Goal: Task Accomplishment & Management: Manage account settings

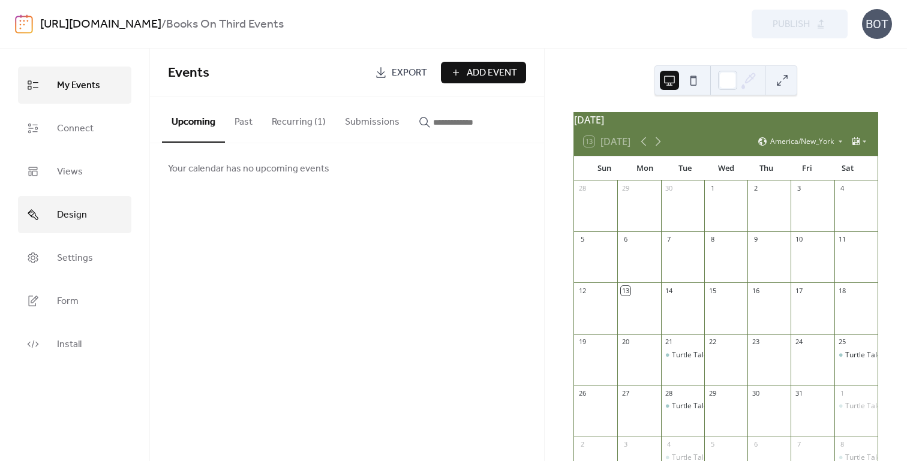
click at [72, 211] on span "Design" at bounding box center [72, 215] width 30 height 19
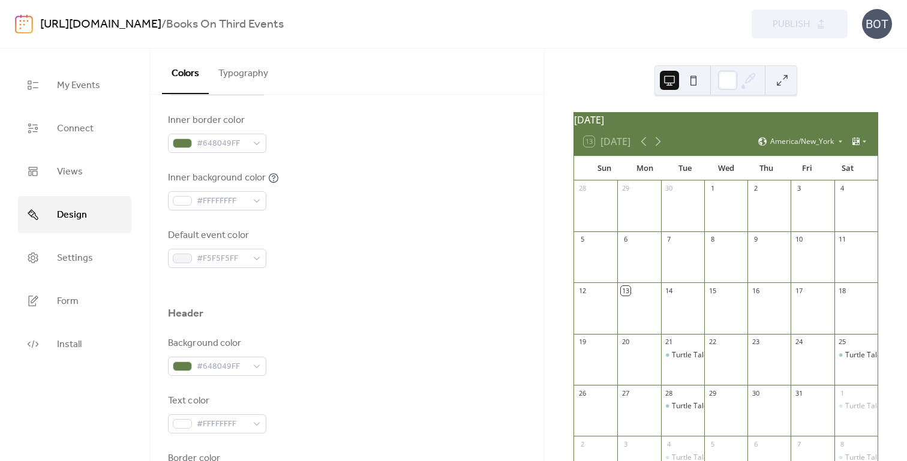
scroll to position [322, 0]
click at [71, 294] on span "Form" at bounding box center [68, 301] width 22 height 19
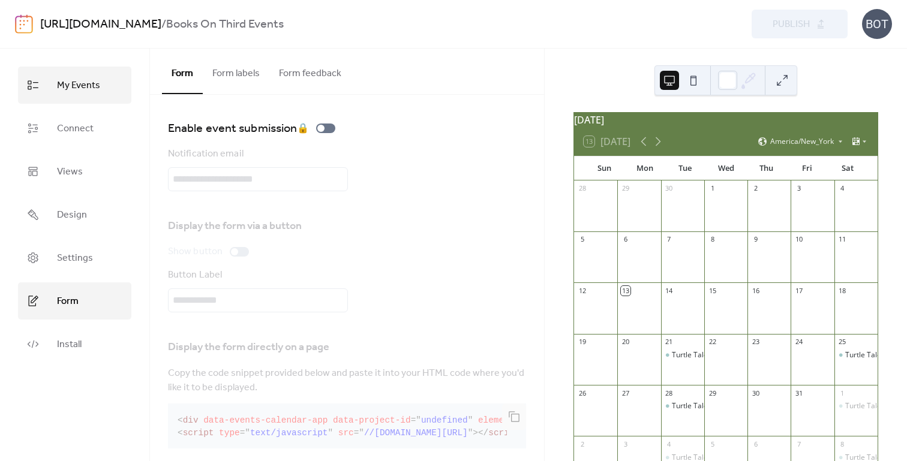
click at [104, 89] on link "My Events" at bounding box center [74, 85] width 113 height 37
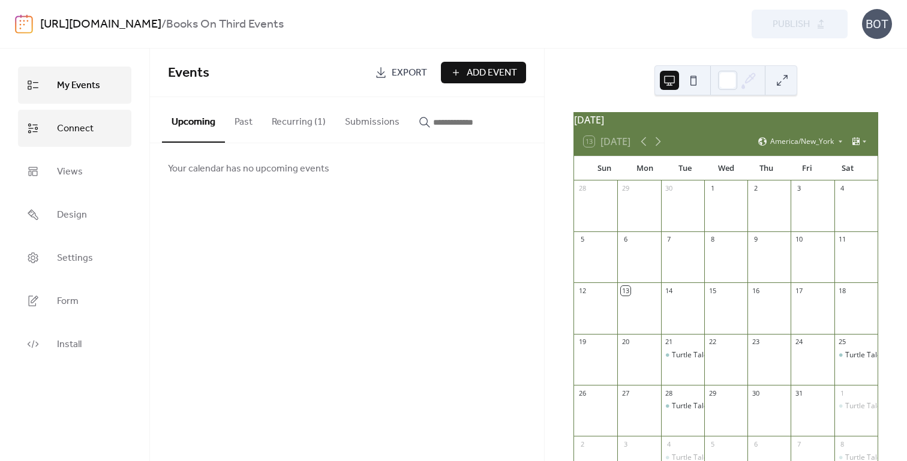
click at [70, 126] on span "Connect" at bounding box center [75, 128] width 37 height 19
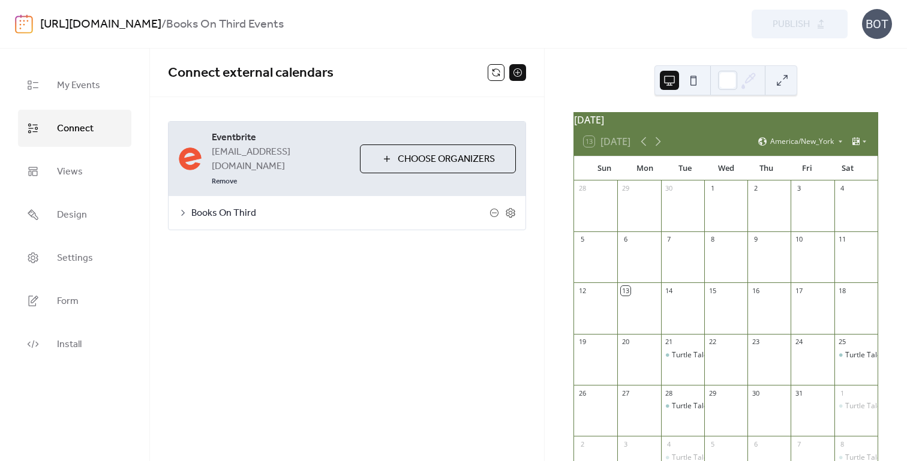
click at [418, 152] on span "Choose Organizers" at bounding box center [446, 159] width 97 height 14
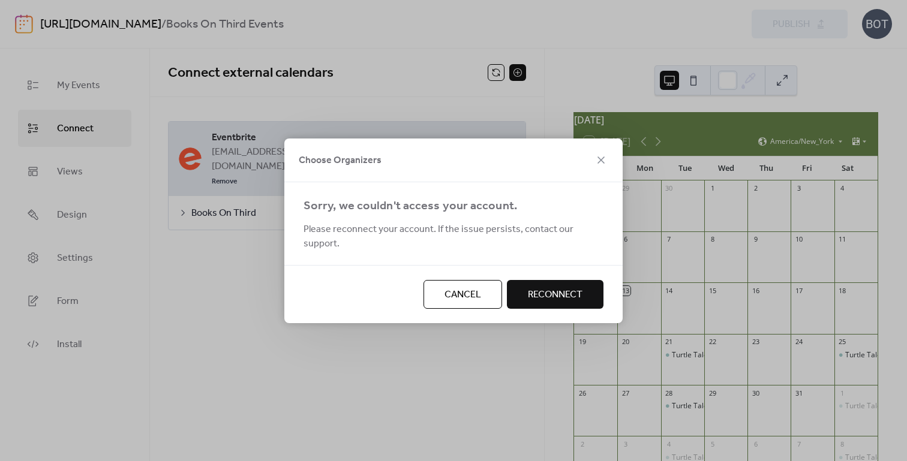
click at [543, 290] on span "Reconnect" at bounding box center [555, 295] width 55 height 14
click at [448, 291] on span "Cancel" at bounding box center [462, 295] width 37 height 14
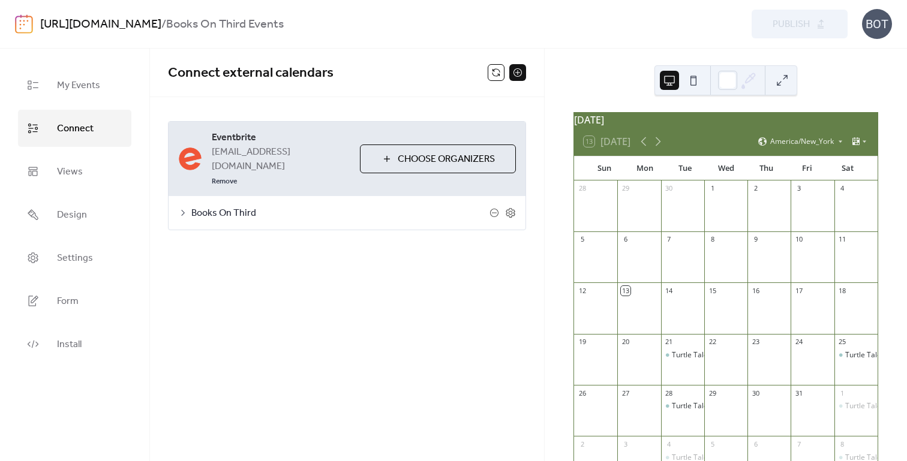
click at [239, 206] on span "Books On Third" at bounding box center [340, 213] width 298 height 14
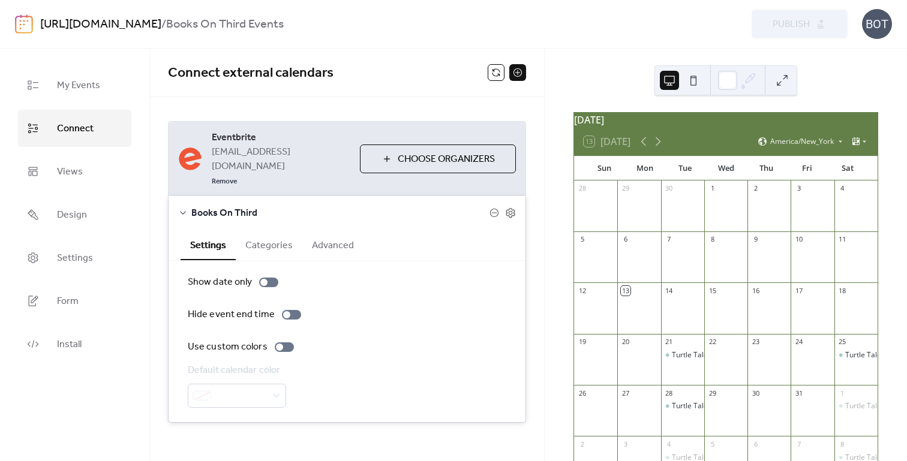
click at [239, 206] on span "Books On Third" at bounding box center [340, 213] width 298 height 14
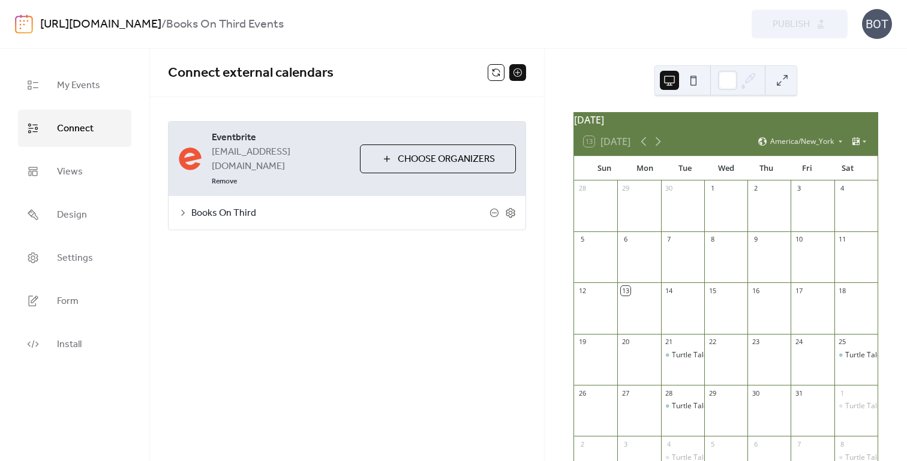
click at [243, 206] on span "Books On Third" at bounding box center [340, 213] width 298 height 14
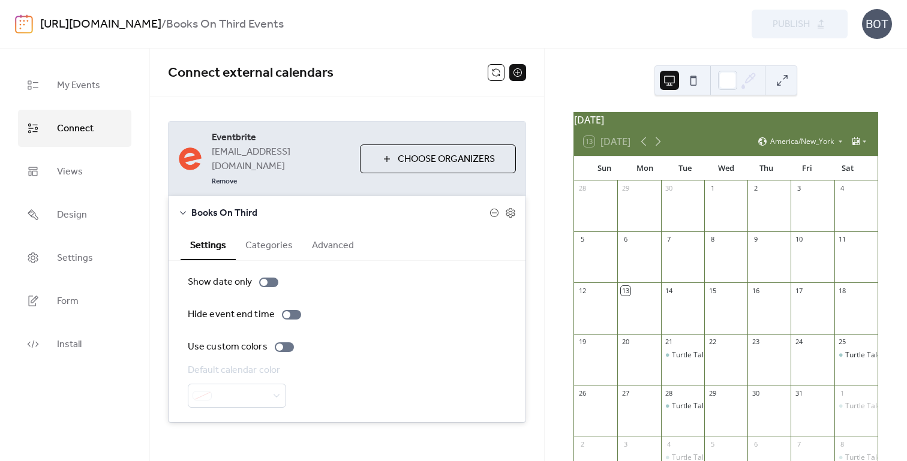
click at [575, 74] on div "October 2025 13 Today America/New_York Sun Mon Tue Wed Thu Fri Sat 28 29 30 1 2…" at bounding box center [726, 255] width 362 height 413
click at [78, 167] on span "Views" at bounding box center [70, 172] width 26 height 19
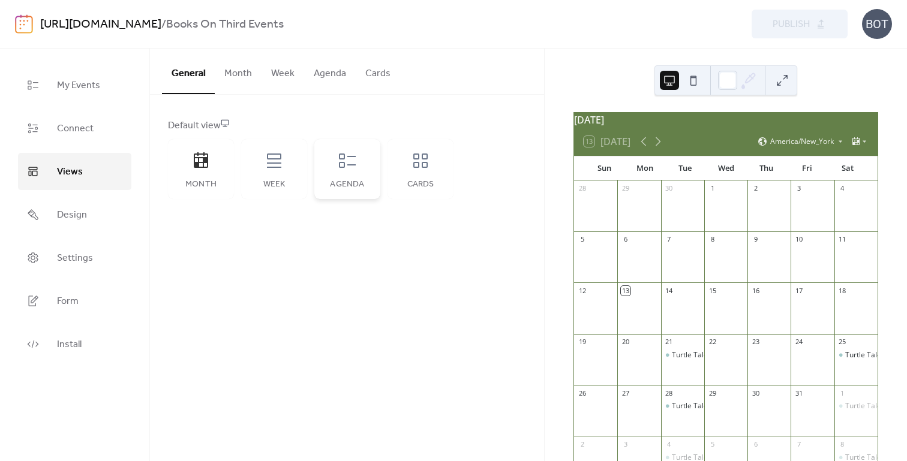
click at [345, 167] on icon at bounding box center [347, 160] width 19 height 19
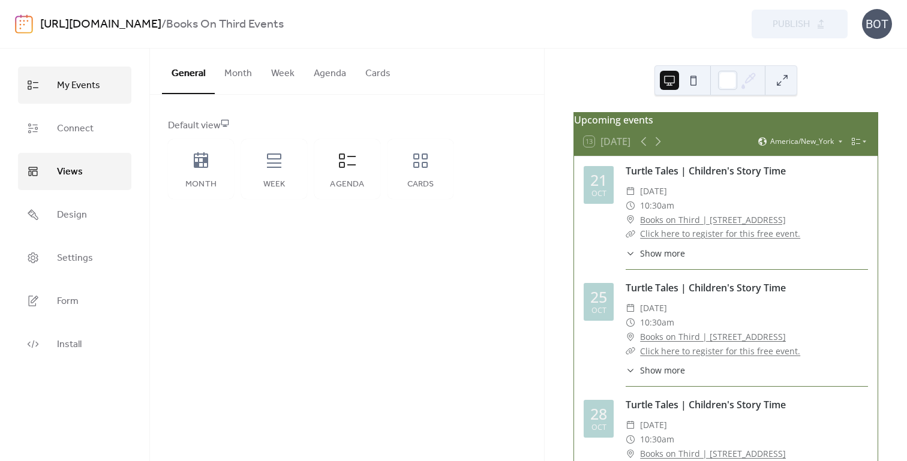
click at [83, 79] on span "My Events" at bounding box center [78, 85] width 43 height 19
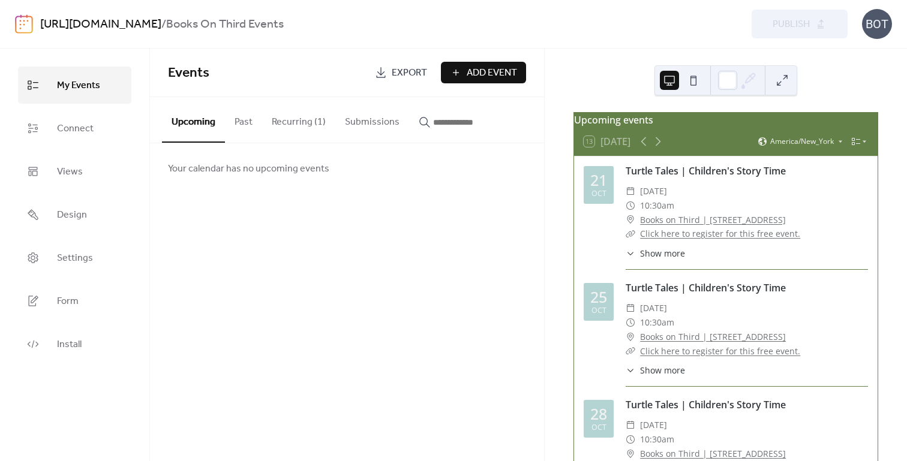
click at [291, 121] on button "Recurring (1)" at bounding box center [298, 119] width 73 height 44
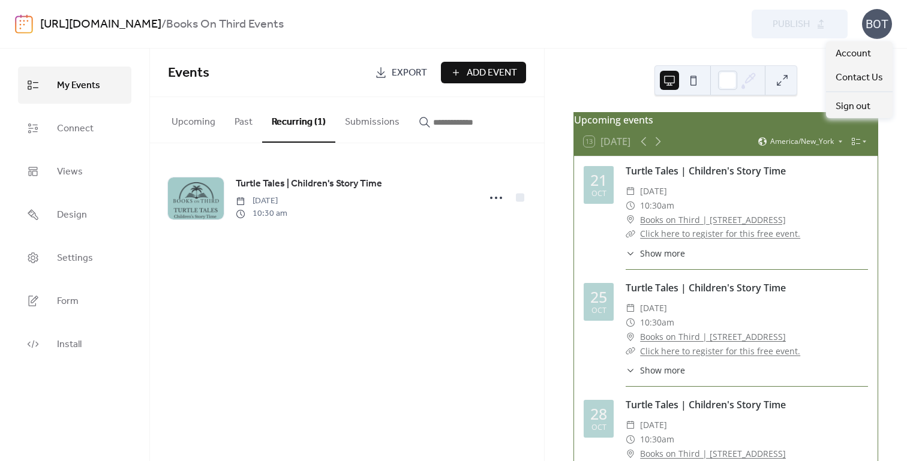
click at [877, 25] on div "BOT" at bounding box center [877, 24] width 30 height 30
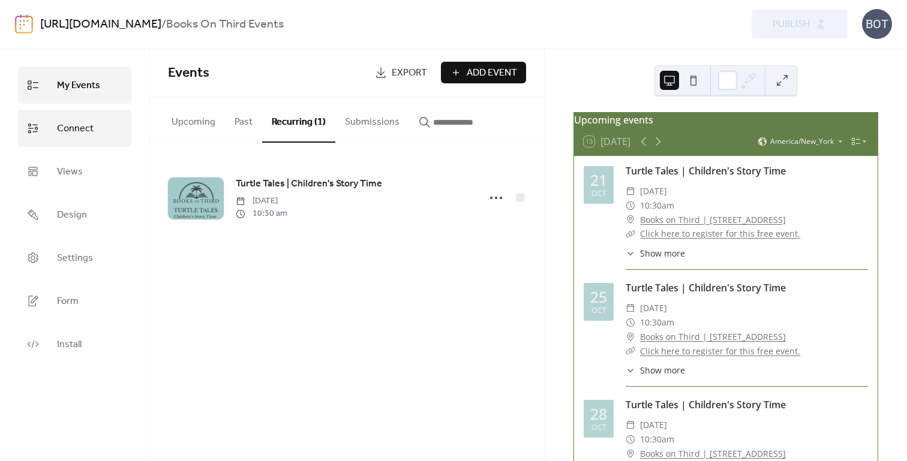
click at [81, 131] on span "Connect" at bounding box center [75, 128] width 37 height 19
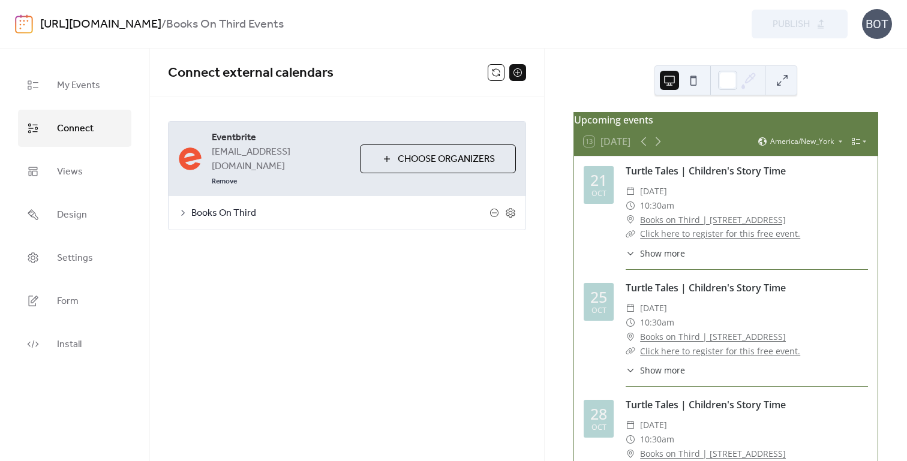
click at [234, 206] on span "Books On Third" at bounding box center [340, 213] width 298 height 14
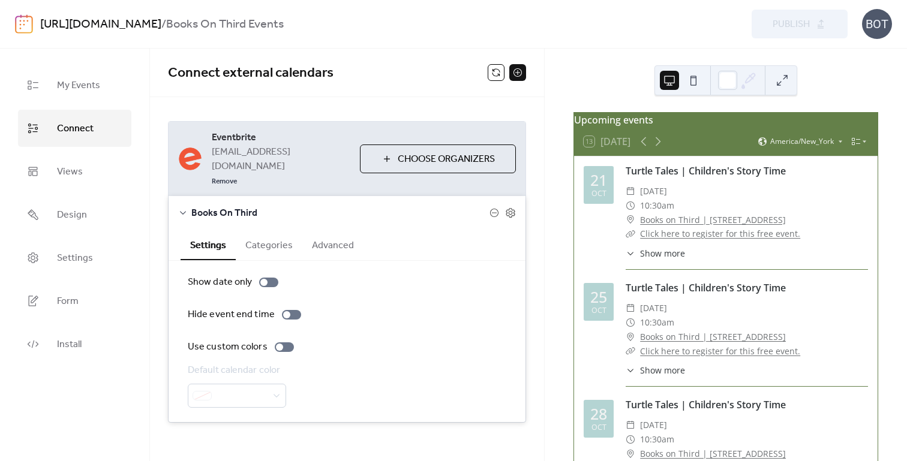
click at [597, 18] on div "Preview Publish" at bounding box center [684, 24] width 326 height 29
click at [492, 75] on button at bounding box center [496, 72] width 17 height 17
click at [468, 152] on span "Choose Organizers" at bounding box center [446, 159] width 97 height 14
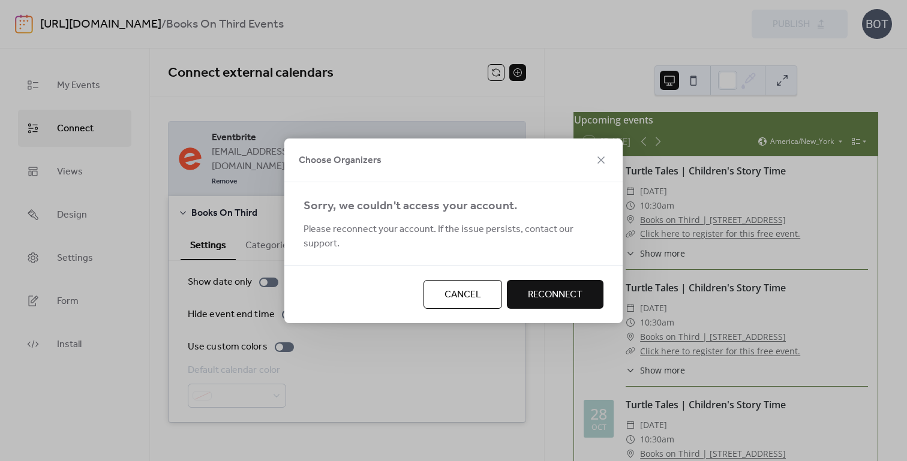
click at [551, 288] on span "Reconnect" at bounding box center [555, 295] width 55 height 14
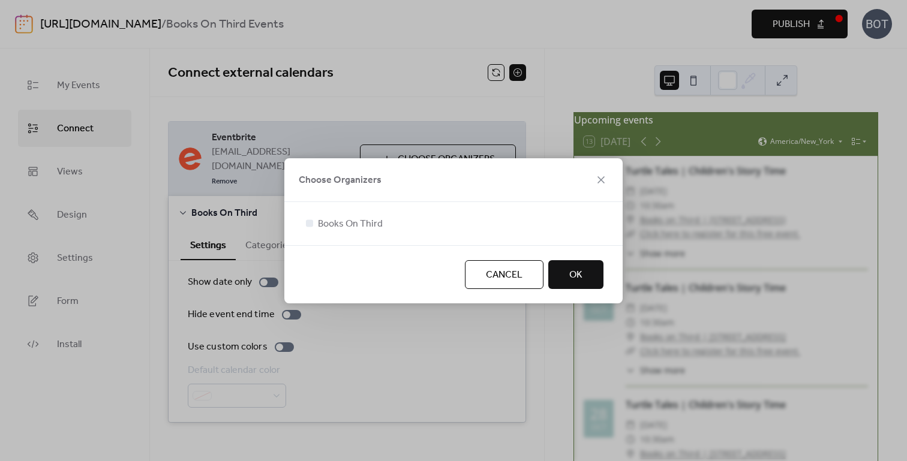
click at [577, 278] on span "OK" at bounding box center [575, 275] width 13 height 14
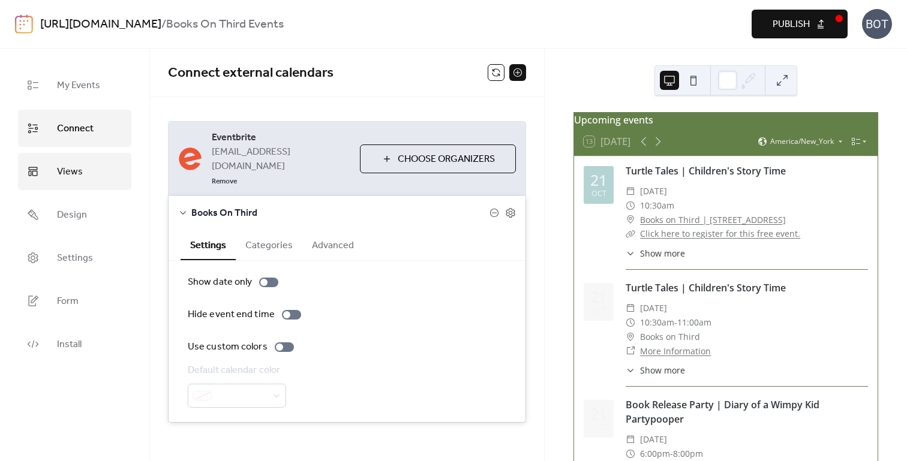
click at [86, 170] on link "Views" at bounding box center [74, 171] width 113 height 37
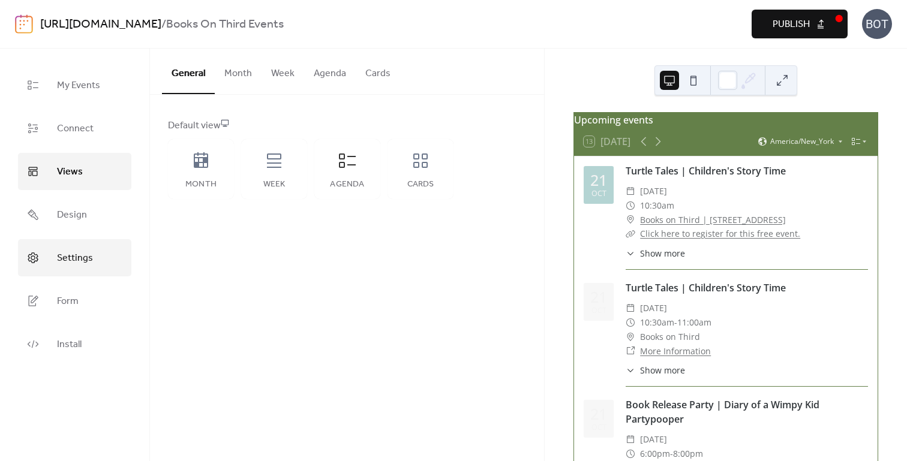
click at [77, 255] on span "Settings" at bounding box center [75, 258] width 36 height 19
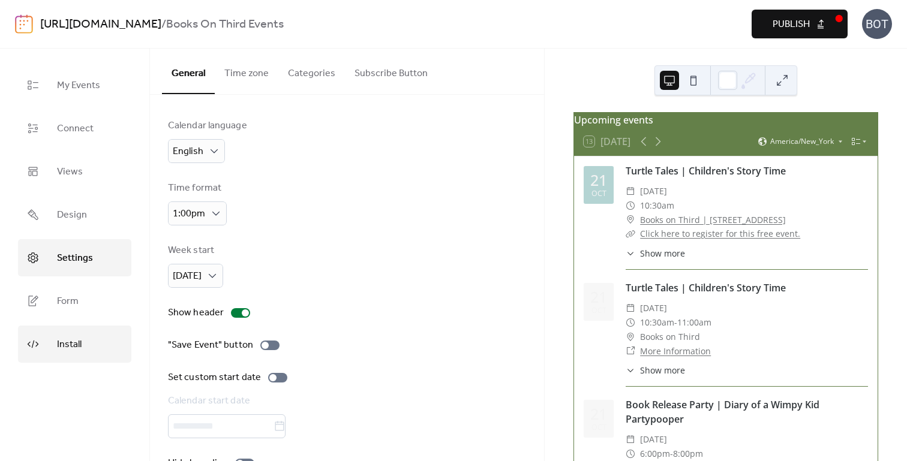
click at [79, 336] on span "Install" at bounding box center [69, 344] width 25 height 19
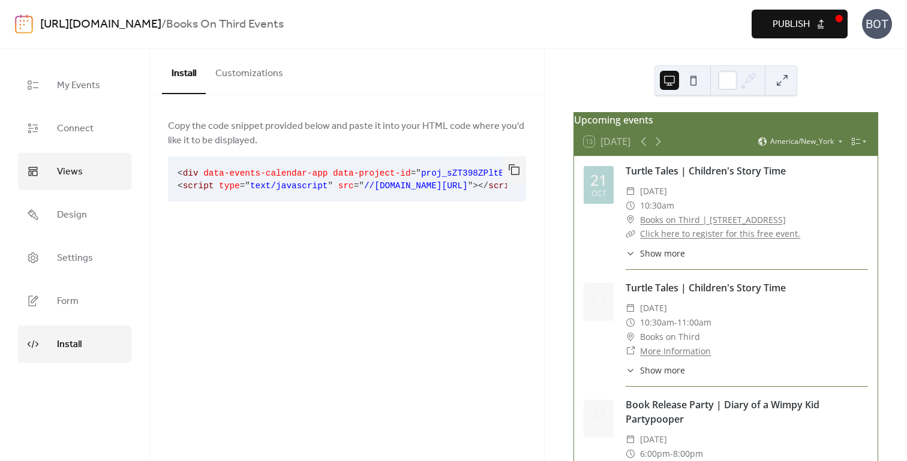
click at [63, 172] on span "Views" at bounding box center [70, 172] width 26 height 19
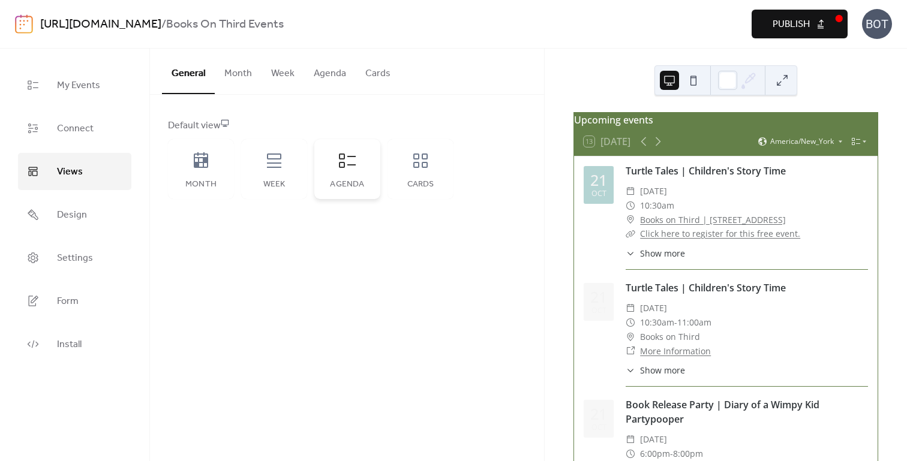
click at [346, 167] on icon at bounding box center [347, 160] width 19 height 19
click at [327, 76] on button "Agenda" at bounding box center [330, 71] width 52 height 44
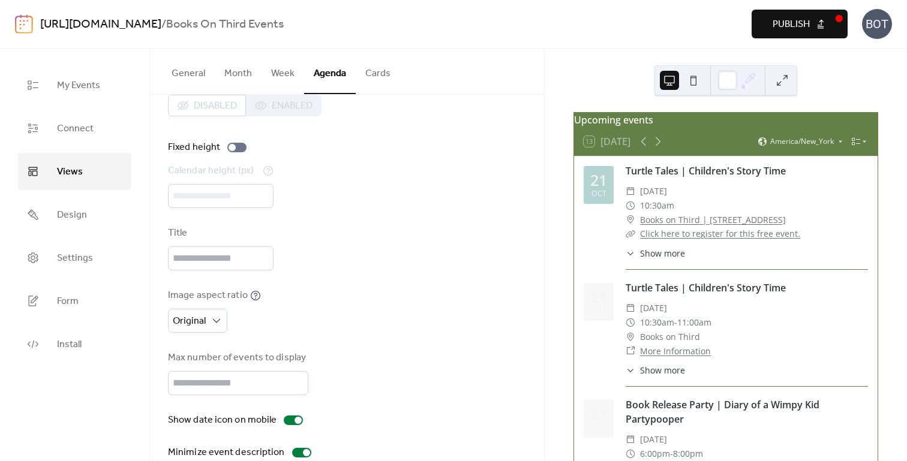
scroll to position [47, 0]
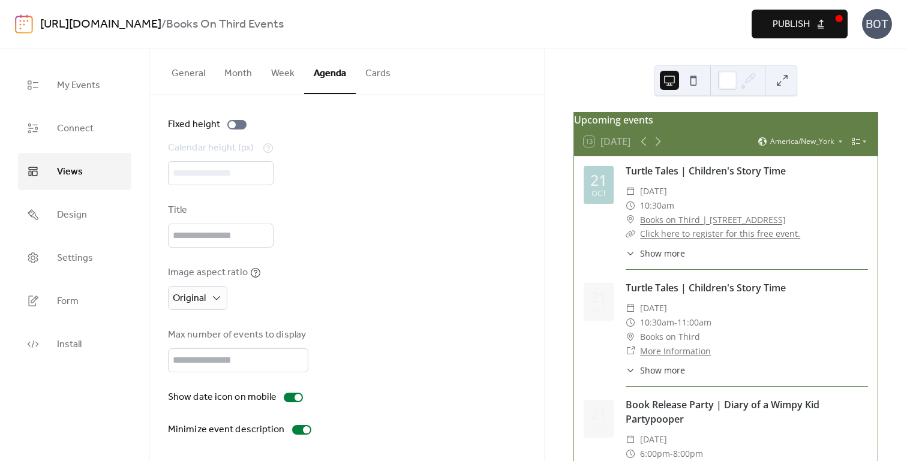
click at [202, 171] on div "Calendar height (px) ***" at bounding box center [347, 163] width 358 height 44
click at [696, 80] on button at bounding box center [693, 80] width 19 height 19
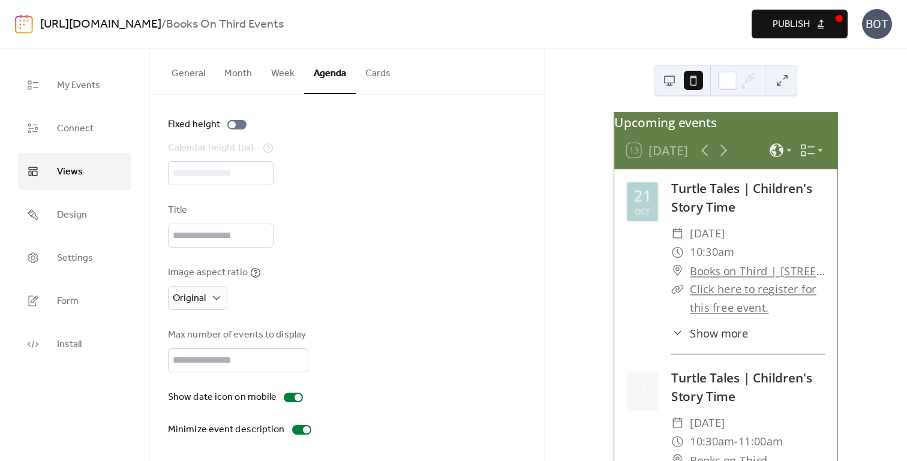
click at [669, 81] on button at bounding box center [669, 80] width 19 height 19
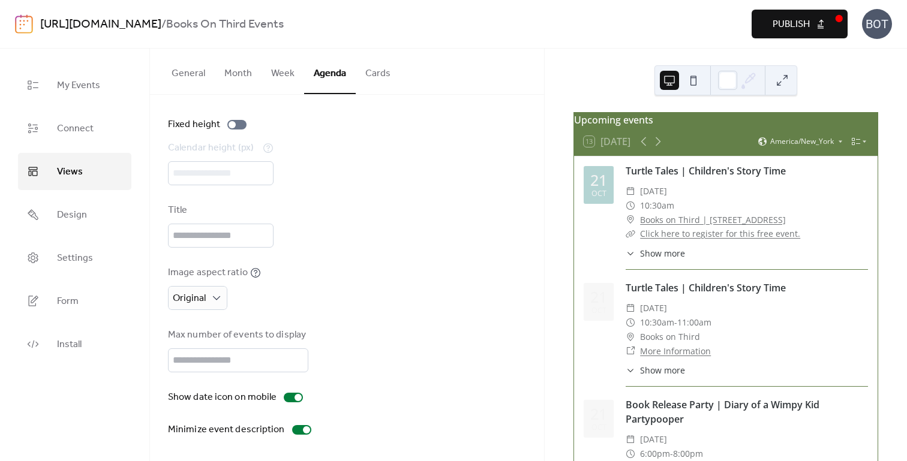
click at [596, 321] on div "21 Oct" at bounding box center [599, 302] width 30 height 38
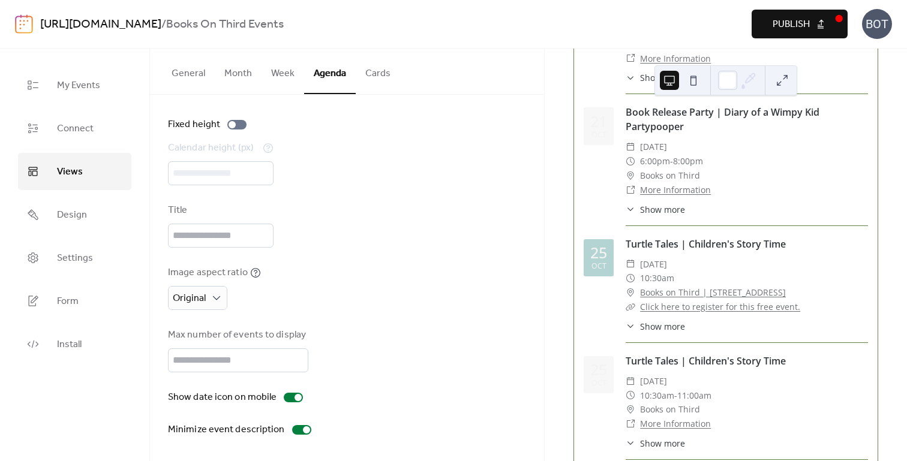
scroll to position [255, 0]
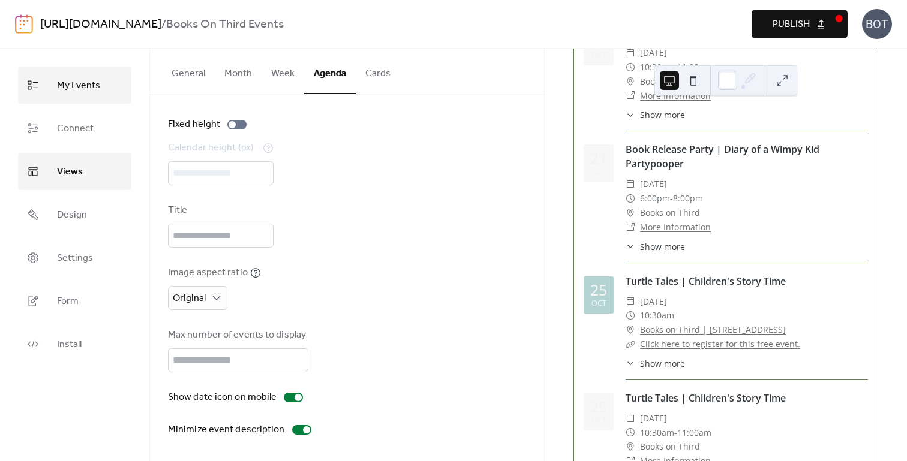
click at [76, 83] on span "My Events" at bounding box center [78, 85] width 43 height 19
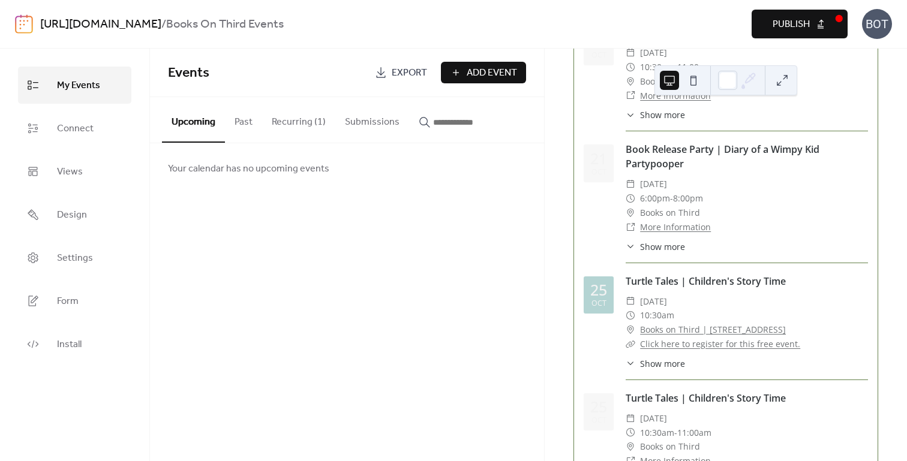
click at [287, 120] on button "Recurring (1)" at bounding box center [298, 119] width 73 height 44
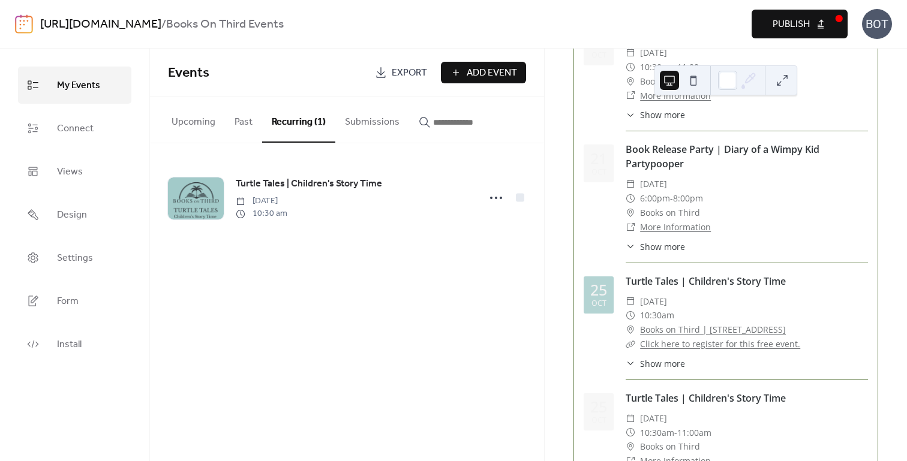
click at [195, 116] on button "Upcoming" at bounding box center [193, 119] width 63 height 44
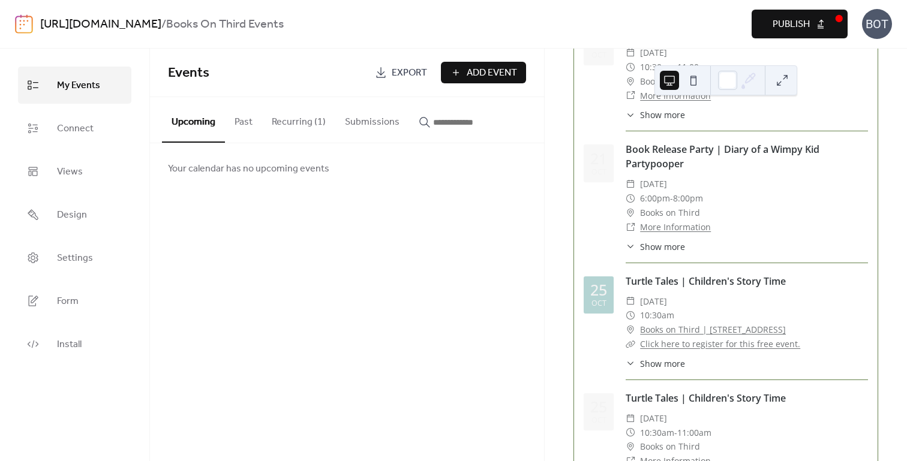
click at [359, 125] on button "Submissions" at bounding box center [372, 119] width 74 height 44
click at [240, 124] on button "Past" at bounding box center [243, 119] width 37 height 44
click at [184, 114] on button "Upcoming" at bounding box center [193, 119] width 63 height 44
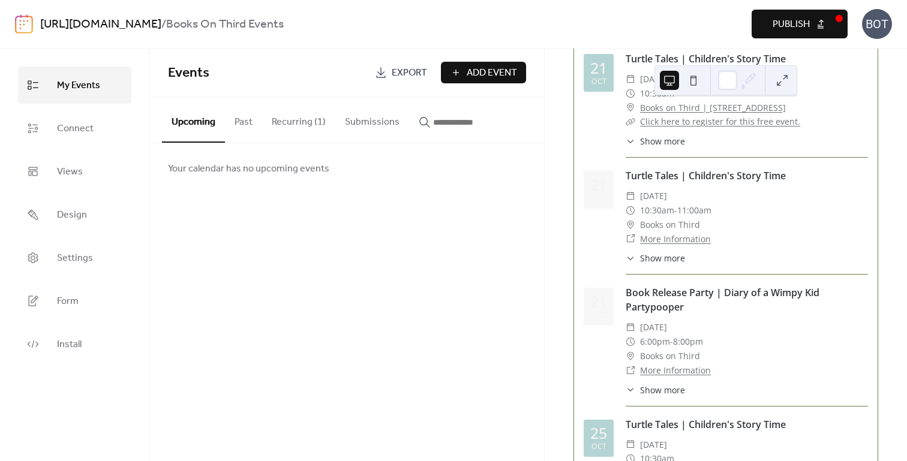
scroll to position [49, 0]
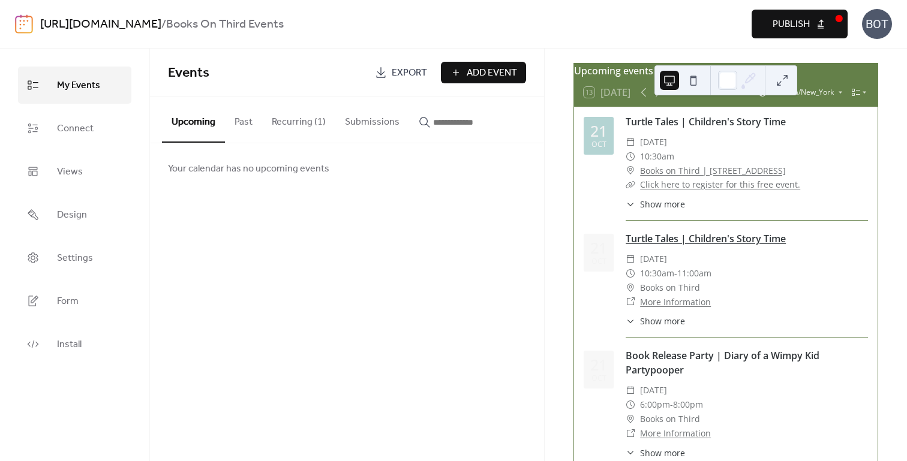
click at [693, 240] on link "Turtle Tales | Children's Story Time" at bounding box center [705, 238] width 160 height 13
click at [675, 327] on span "Show more" at bounding box center [662, 321] width 45 height 13
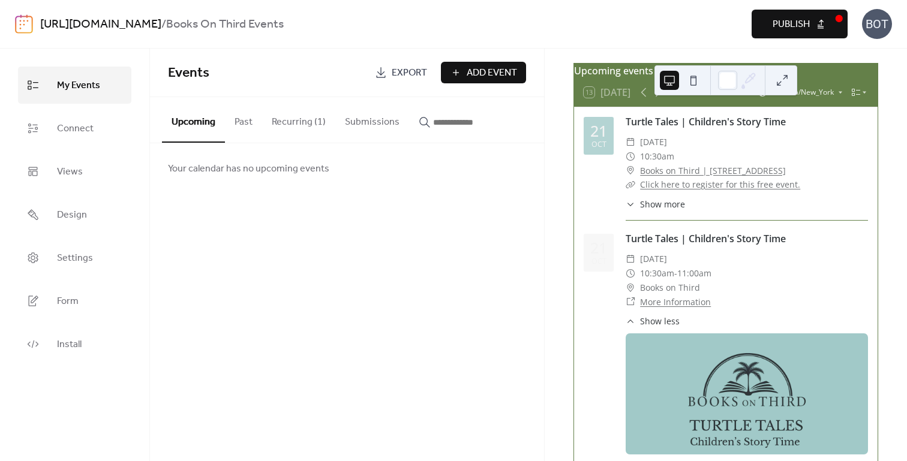
click at [660, 210] on span "Show more" at bounding box center [662, 204] width 45 height 13
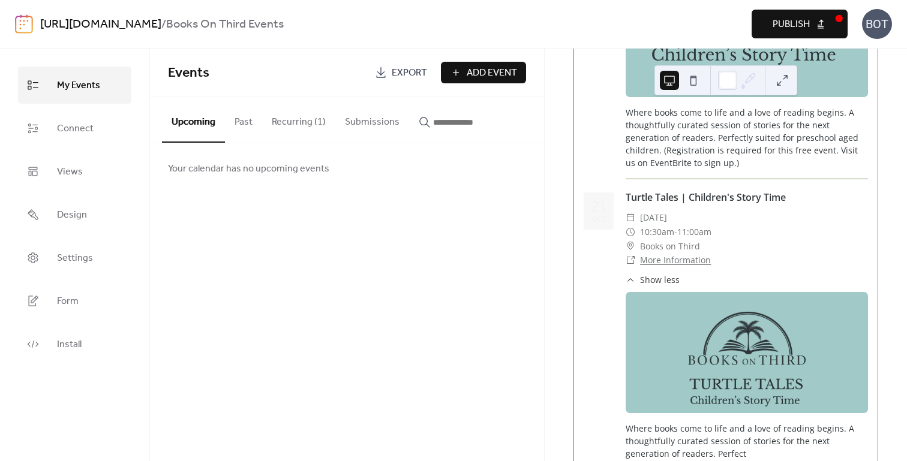
scroll to position [422, 0]
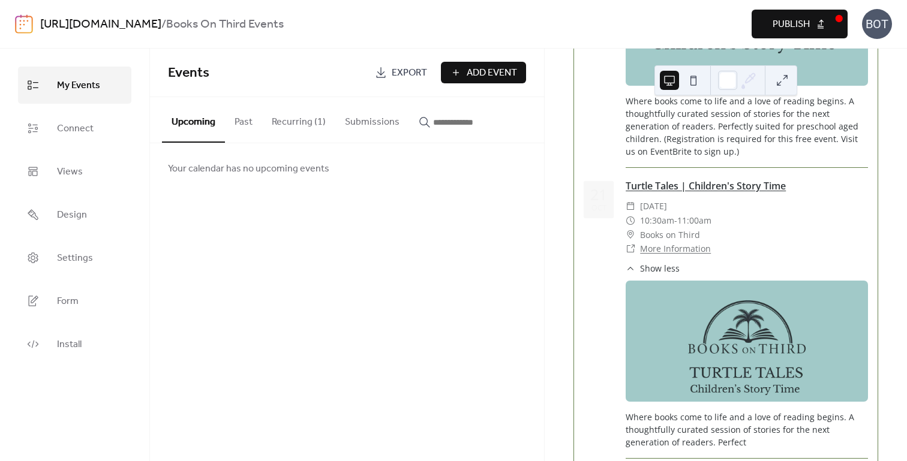
click at [713, 189] on link "Turtle Tales | Children's Story Time" at bounding box center [705, 185] width 160 height 13
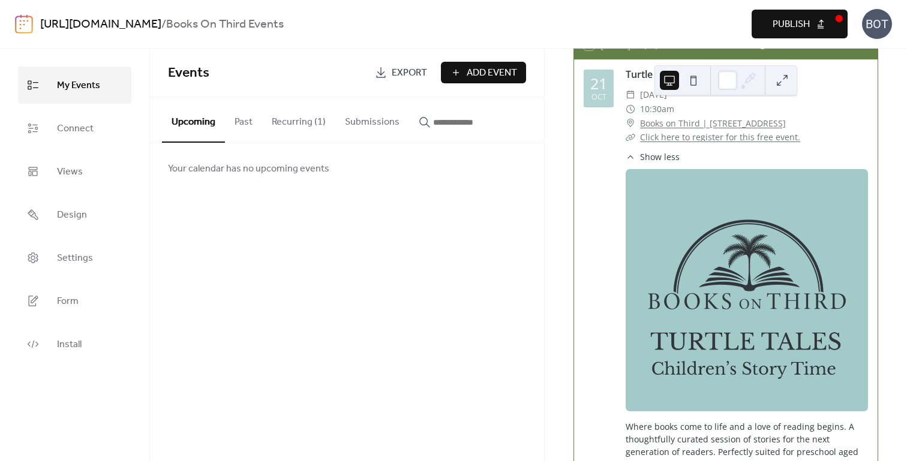
scroll to position [89, 0]
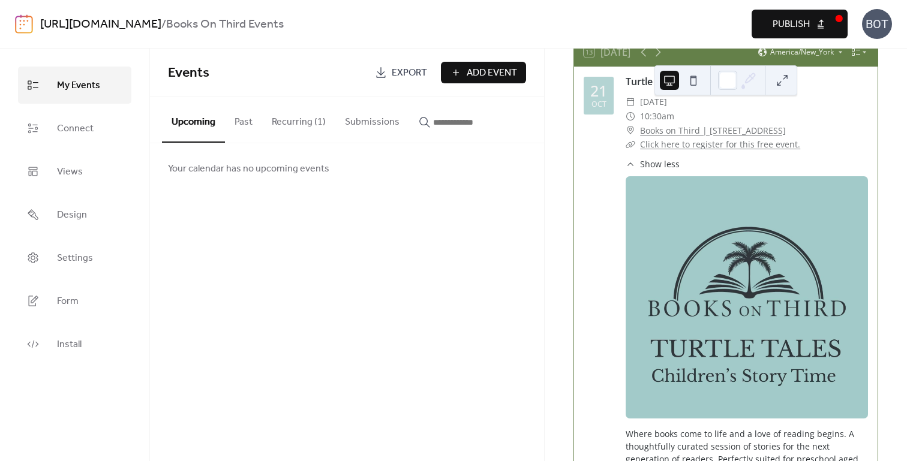
click at [690, 150] on link "Click here to register for this free event." at bounding box center [720, 144] width 160 height 11
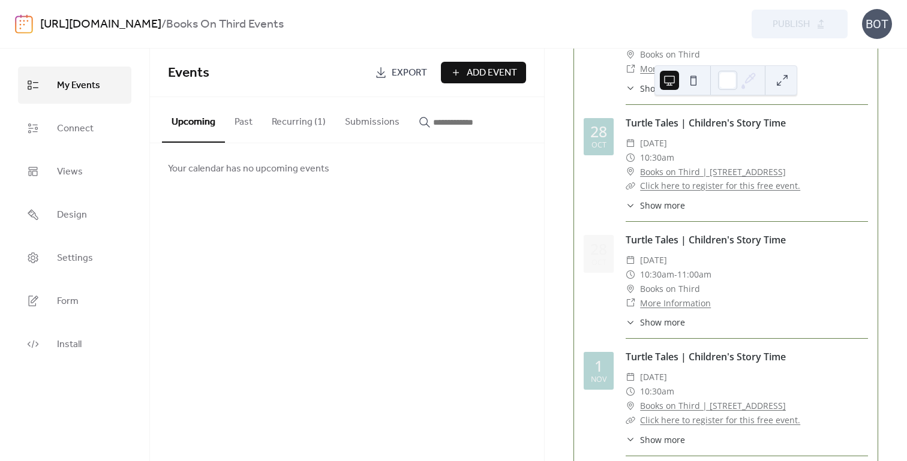
scroll to position [658, 0]
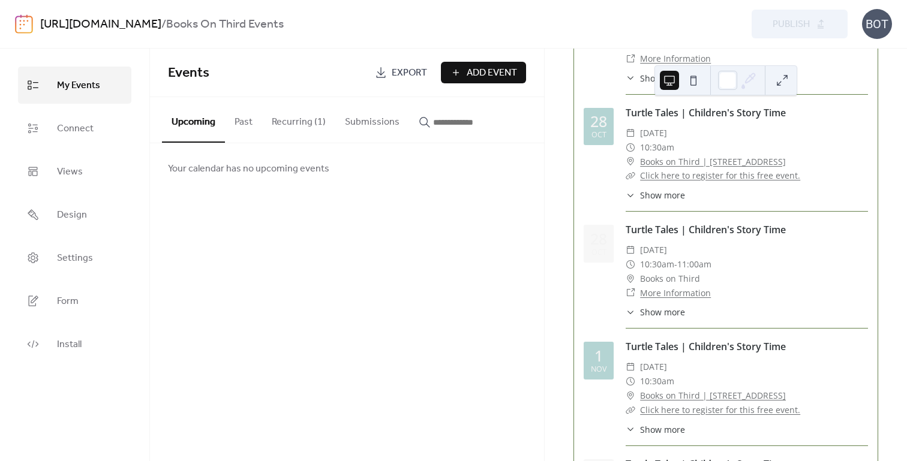
click at [670, 202] on span "Show more" at bounding box center [662, 195] width 45 height 13
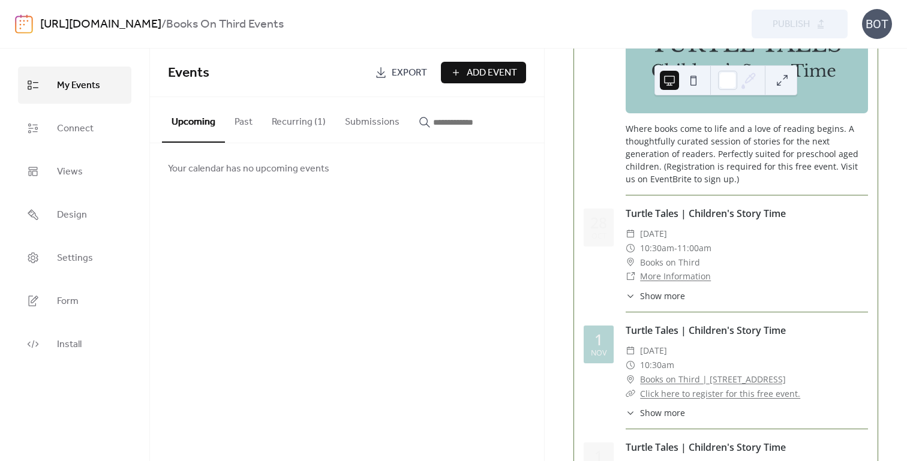
scroll to position [1057, 0]
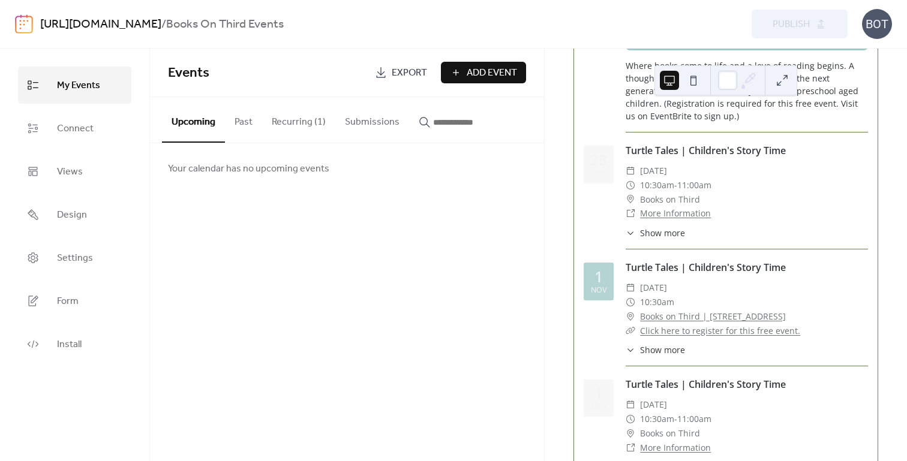
click at [675, 237] on span "Show more" at bounding box center [662, 233] width 45 height 13
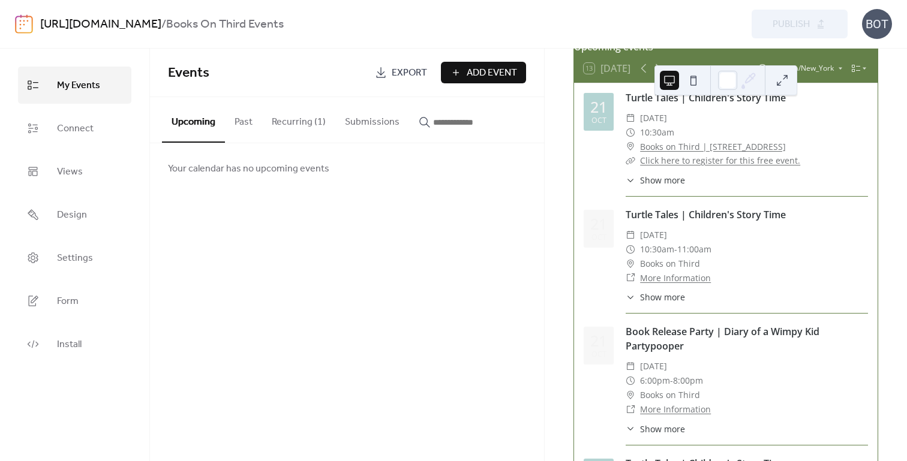
scroll to position [0, 0]
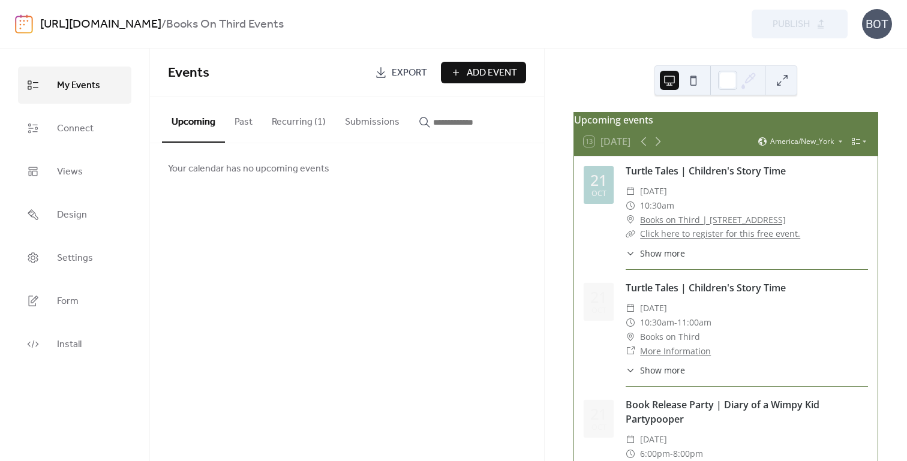
click at [290, 122] on button "Recurring (1)" at bounding box center [298, 119] width 73 height 44
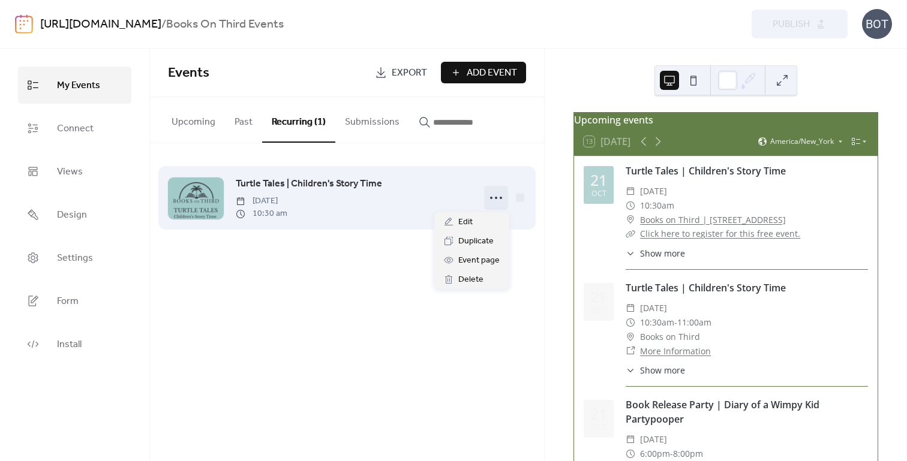
click at [495, 198] on circle at bounding box center [496, 198] width 2 height 2
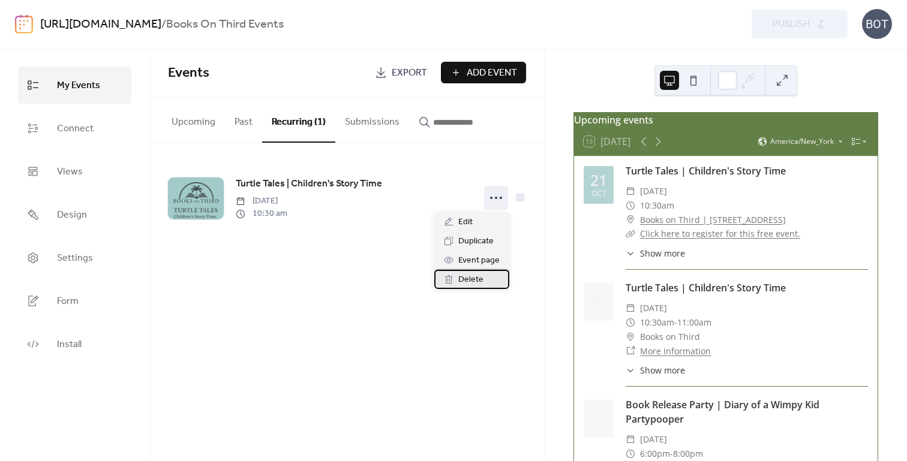
click at [477, 278] on span "Delete" at bounding box center [470, 280] width 25 height 14
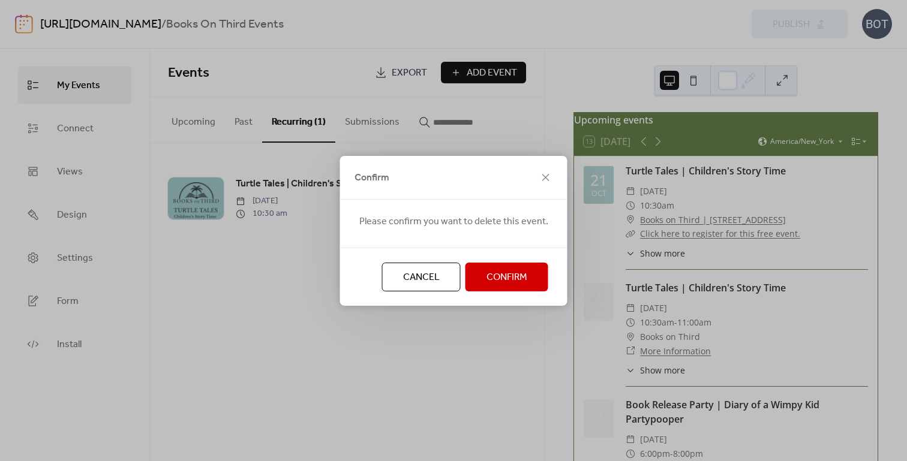
click at [496, 277] on span "Confirm" at bounding box center [506, 277] width 41 height 14
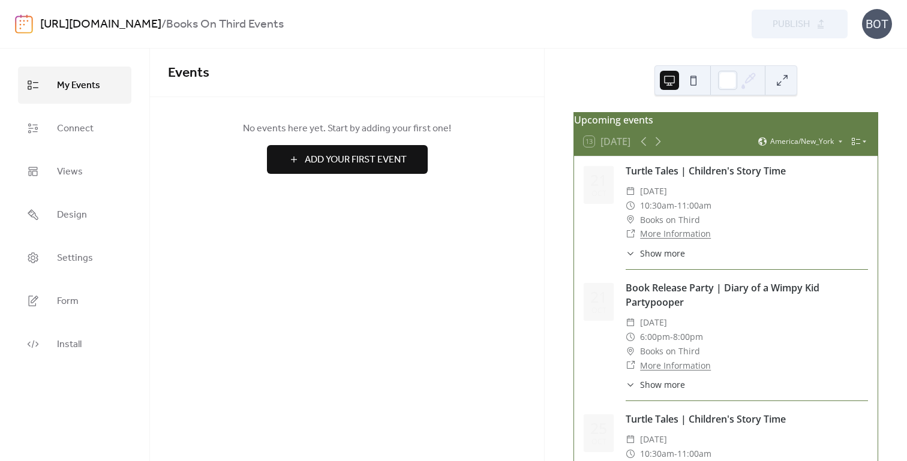
click at [861, 145] on icon at bounding box center [864, 141] width 7 height 7
click at [841, 209] on span "Week" at bounding box center [838, 209] width 19 height 11
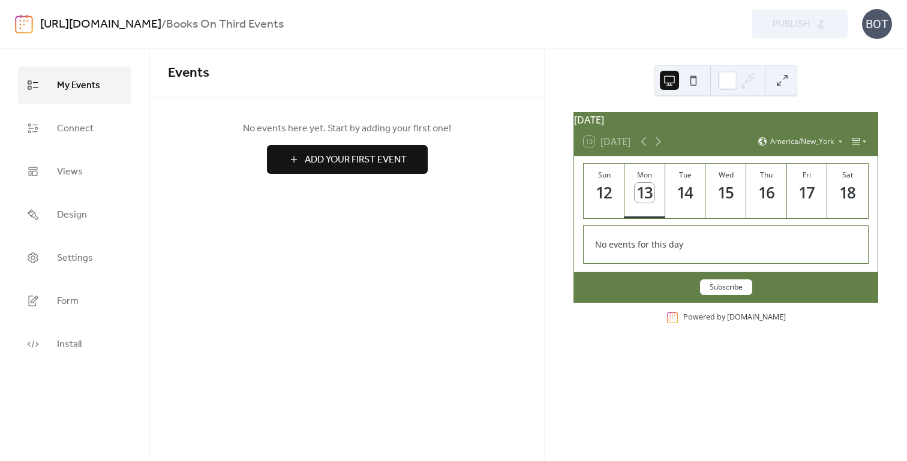
click at [856, 146] on icon at bounding box center [856, 142] width 10 height 10
click at [841, 163] on span "Month" at bounding box center [840, 162] width 22 height 11
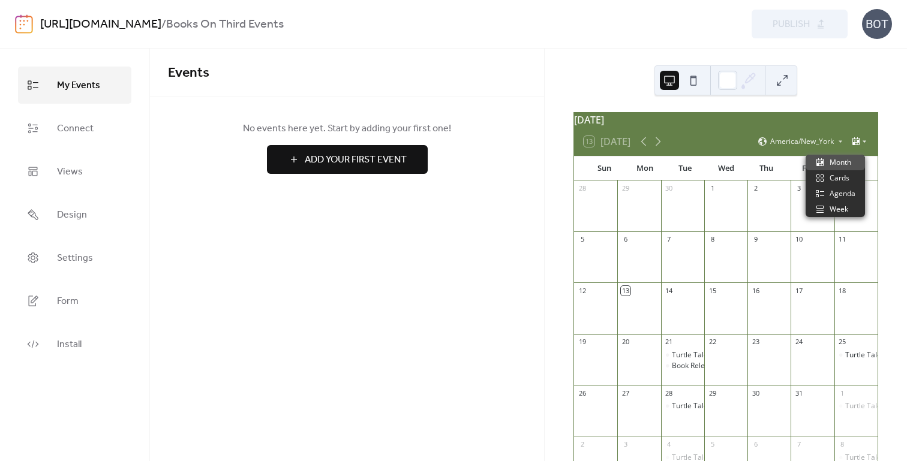
click at [862, 145] on icon at bounding box center [864, 141] width 7 height 7
click at [850, 175] on div "Cards" at bounding box center [834, 178] width 59 height 16
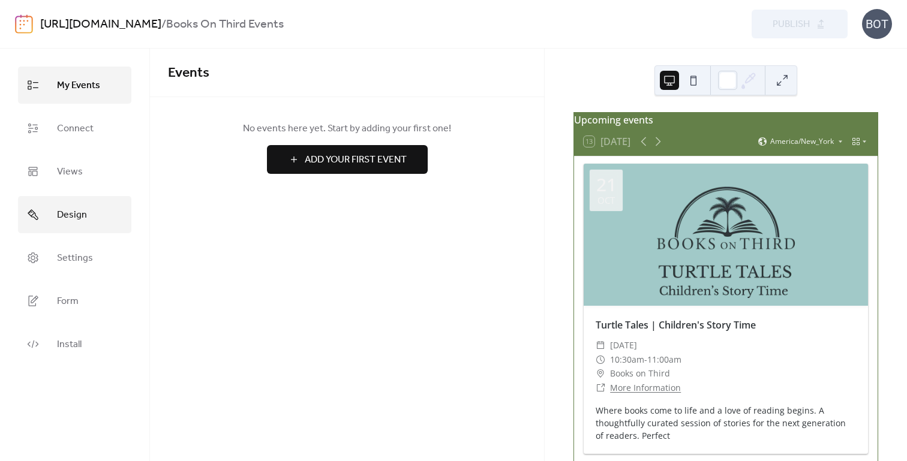
click at [77, 213] on span "Design" at bounding box center [72, 215] width 30 height 19
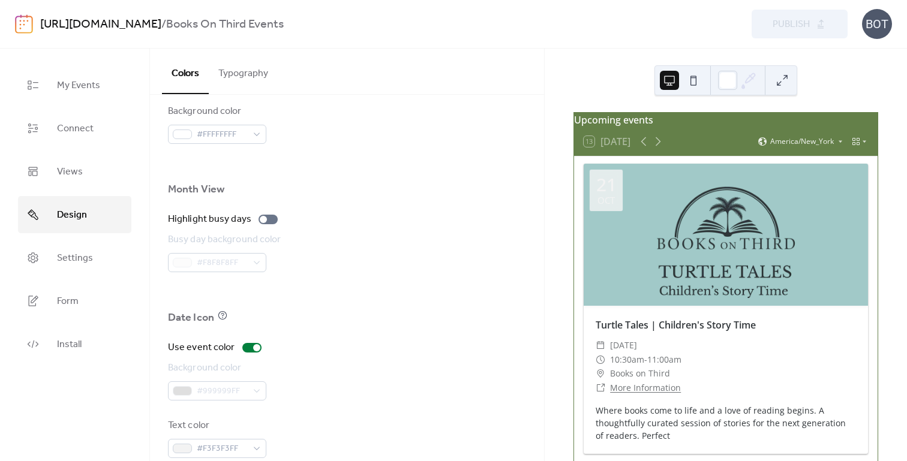
scroll to position [796, 0]
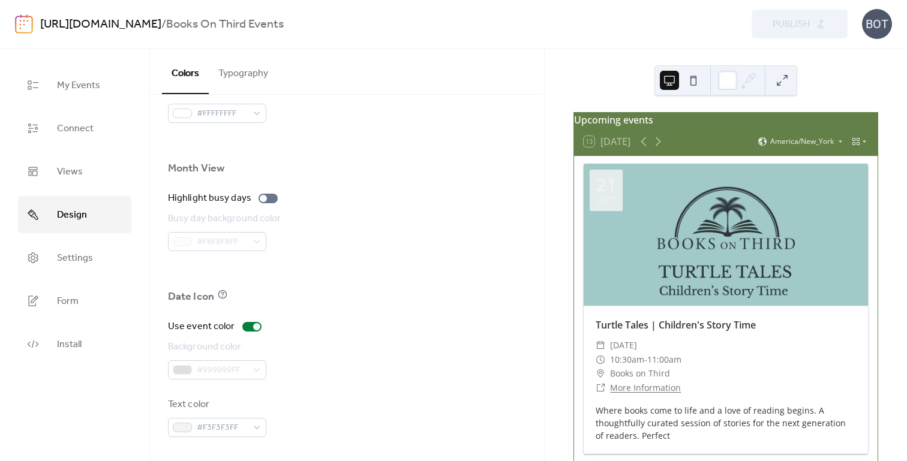
click at [260, 370] on div "#999999FF" at bounding box center [217, 369] width 98 height 19
click at [253, 327] on div at bounding box center [256, 326] width 7 height 7
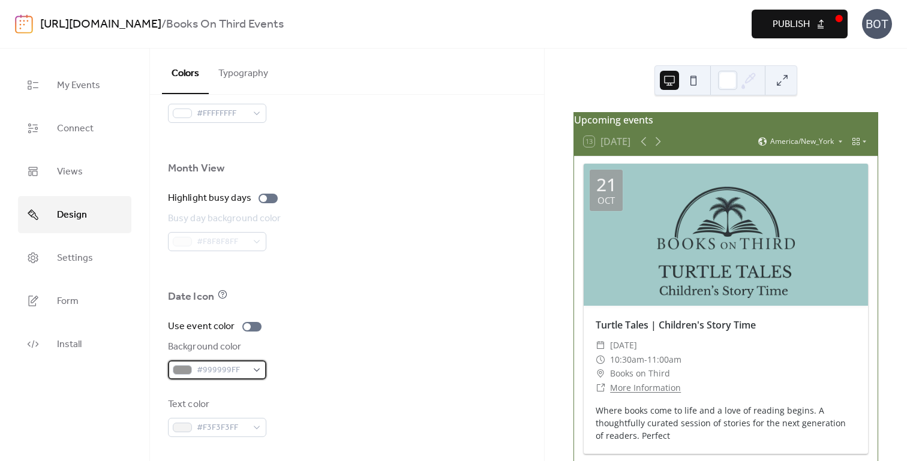
click at [255, 371] on div "#999999FF" at bounding box center [217, 369] width 98 height 19
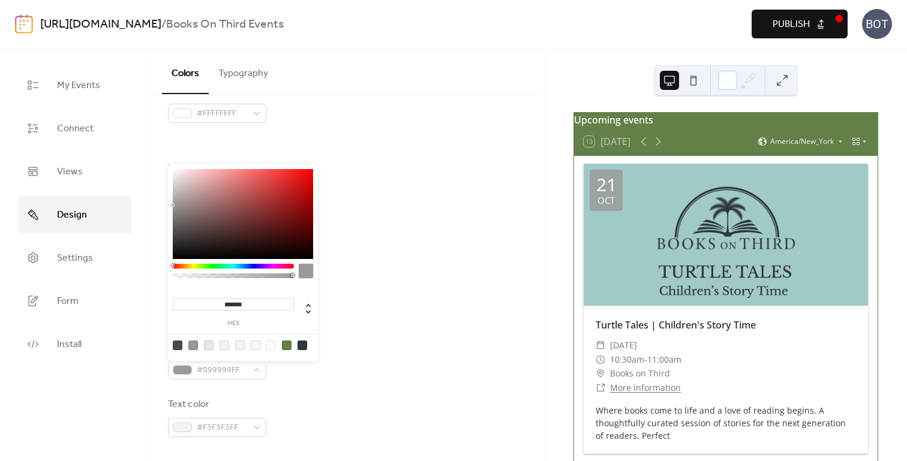
click at [285, 344] on div at bounding box center [287, 346] width 10 height 10
type input "*******"
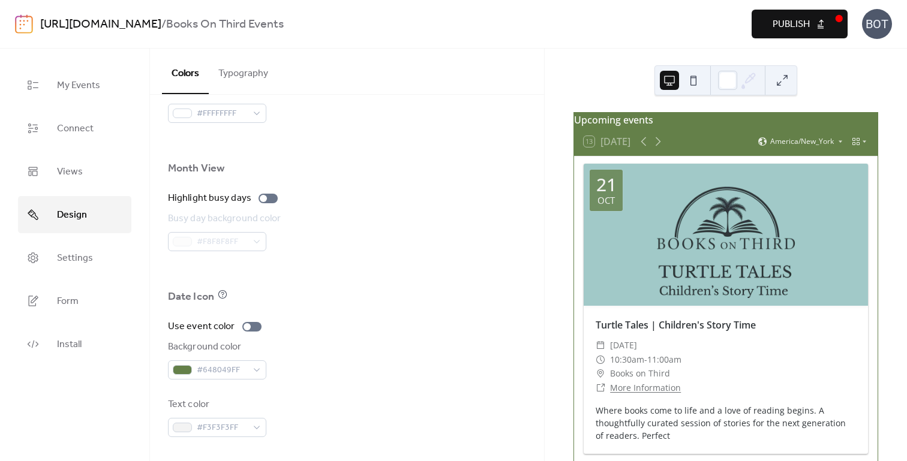
click at [351, 349] on div "Background color #648049FF" at bounding box center [347, 360] width 358 height 40
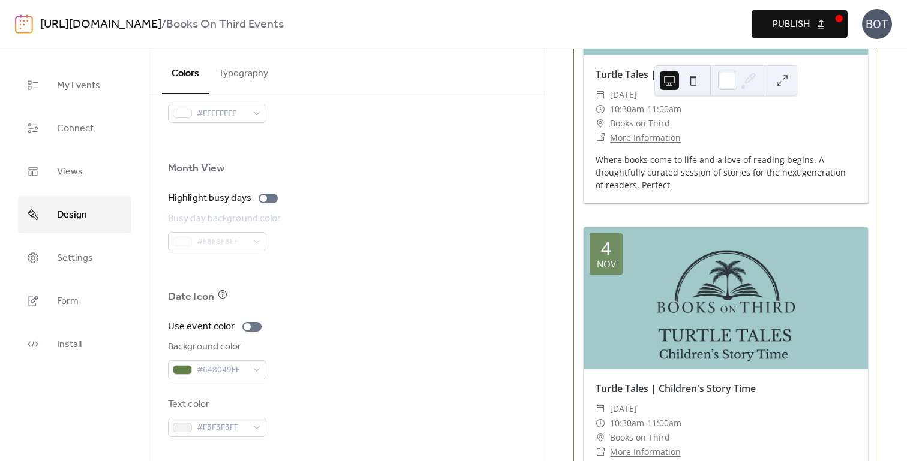
scroll to position [1524, 0]
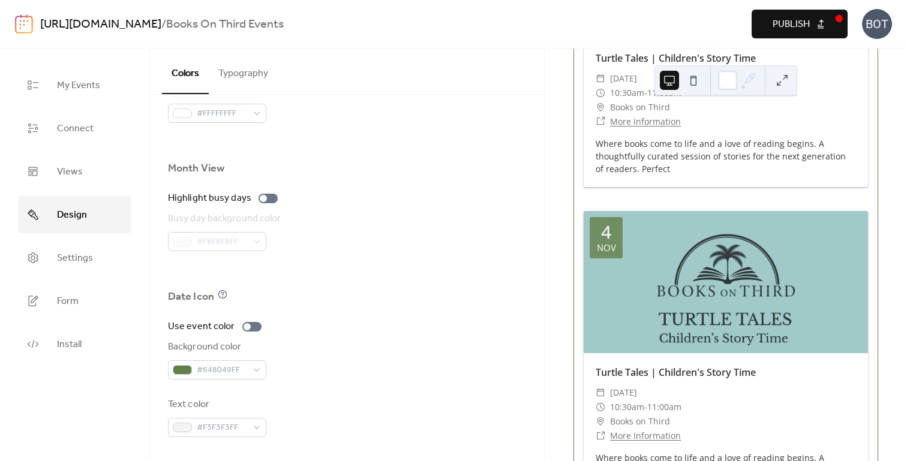
click at [789, 23] on span "Publish" at bounding box center [790, 24] width 37 height 14
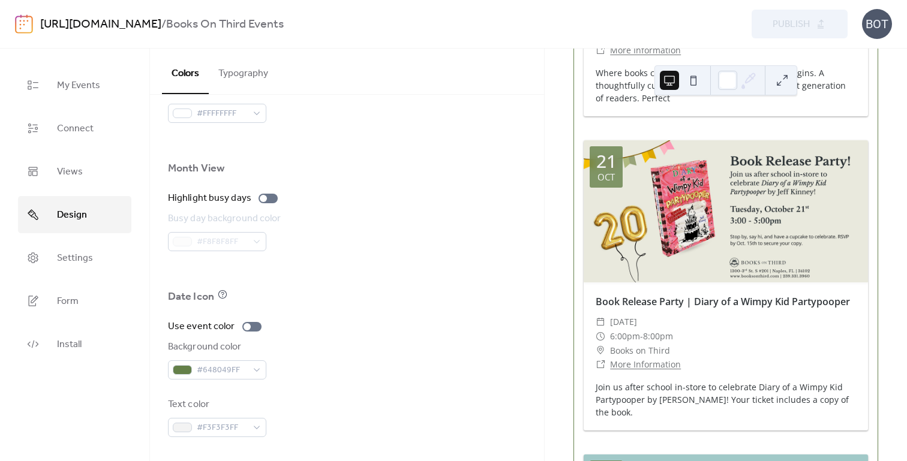
scroll to position [0, 0]
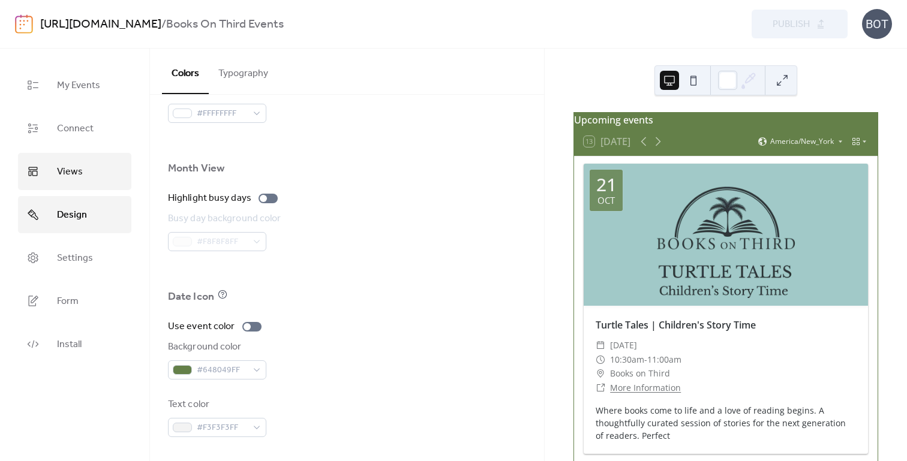
click at [62, 166] on span "Views" at bounding box center [70, 172] width 26 height 19
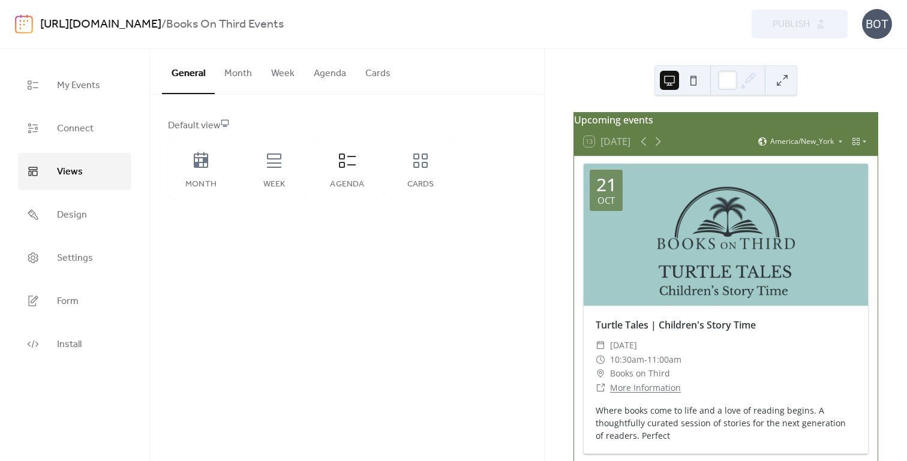
click at [372, 73] on button "Cards" at bounding box center [378, 71] width 44 height 44
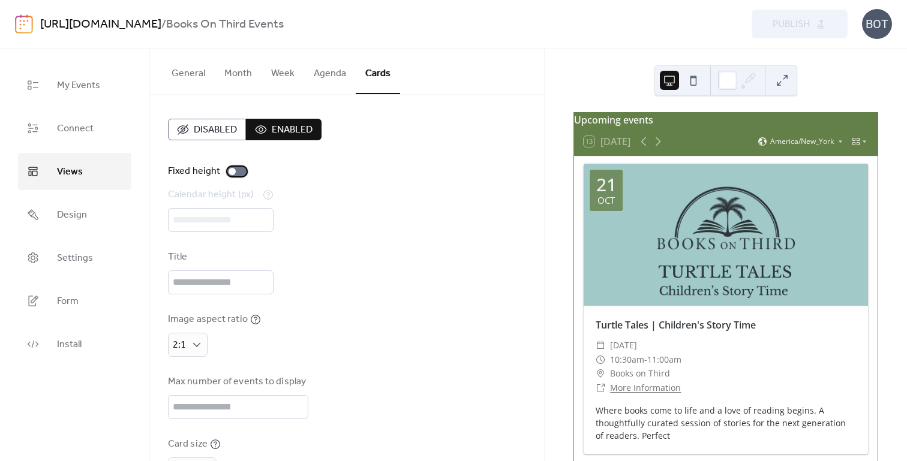
click at [232, 173] on div at bounding box center [231, 171] width 7 height 7
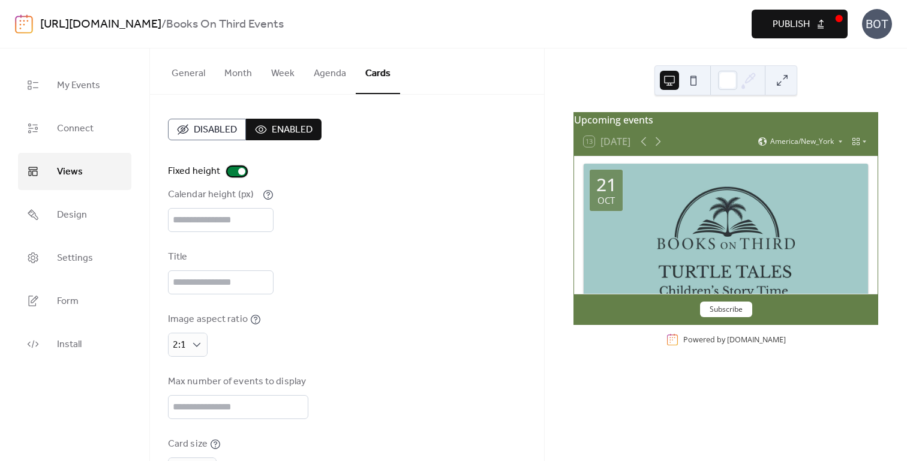
click at [240, 176] on div at bounding box center [236, 172] width 19 height 10
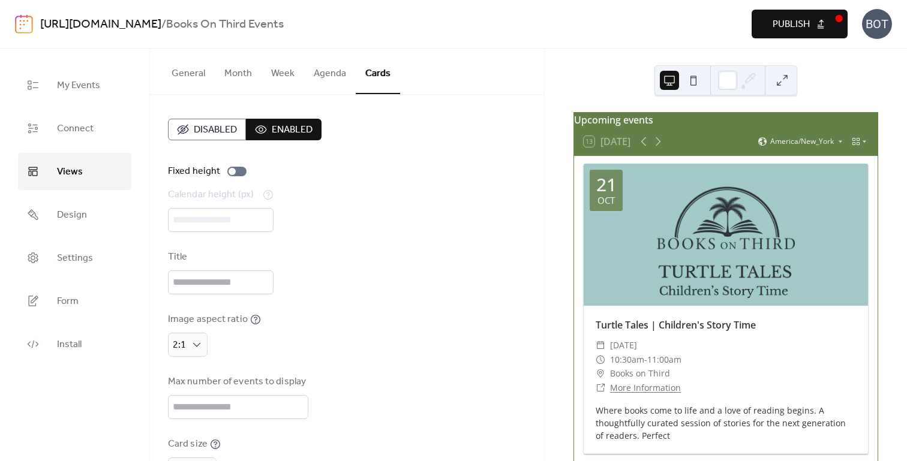
click at [789, 76] on button at bounding box center [781, 80] width 19 height 19
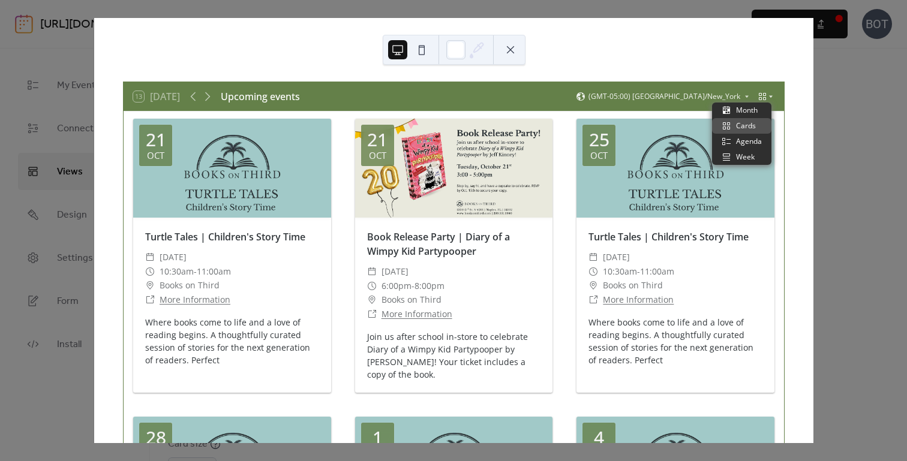
click at [768, 96] on icon at bounding box center [770, 96] width 7 height 7
click at [751, 123] on span "Cards" at bounding box center [746, 126] width 20 height 11
click at [507, 49] on button at bounding box center [510, 49] width 19 height 19
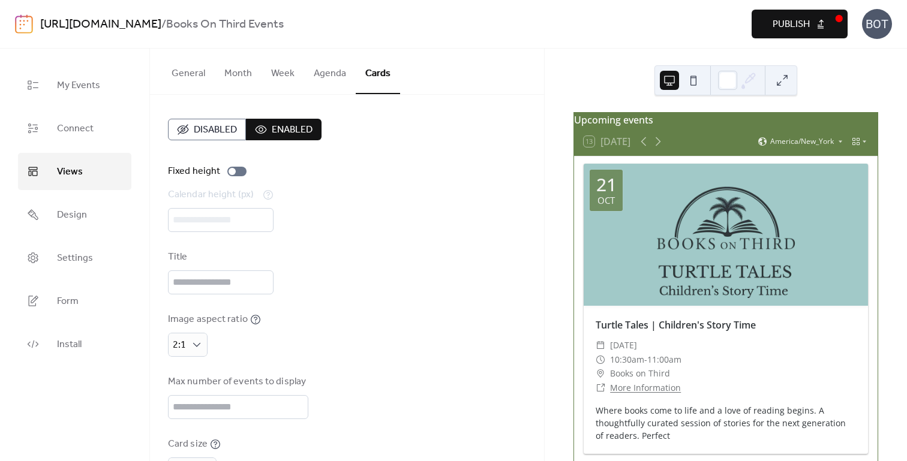
click at [322, 77] on button "Agenda" at bounding box center [330, 71] width 52 height 44
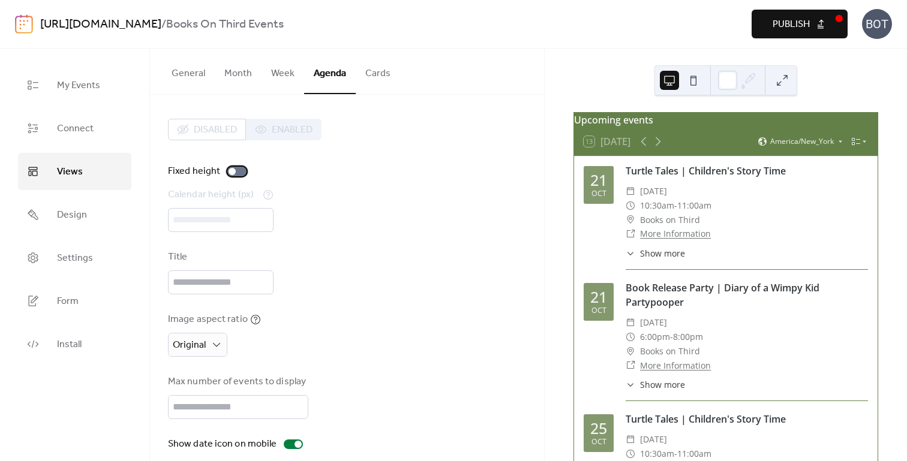
click at [229, 169] on div at bounding box center [231, 171] width 7 height 7
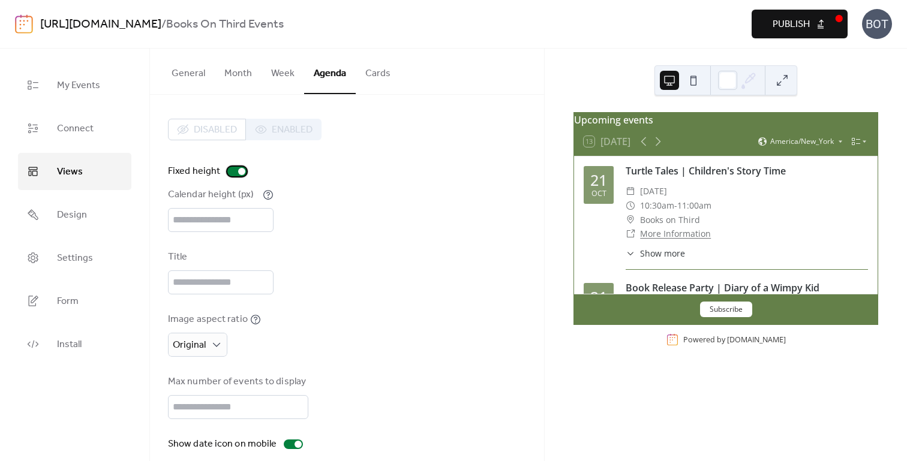
click at [242, 174] on div at bounding box center [241, 171] width 7 height 7
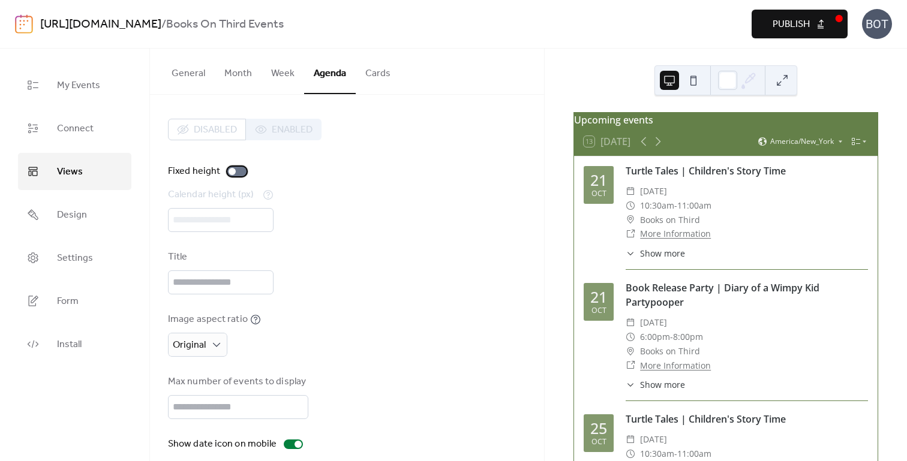
scroll to position [47, 0]
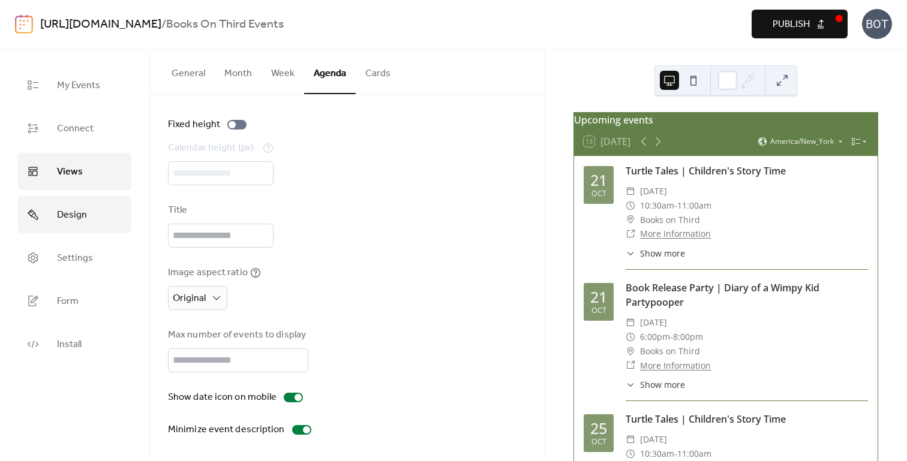
click at [59, 214] on span "Design" at bounding box center [72, 215] width 30 height 19
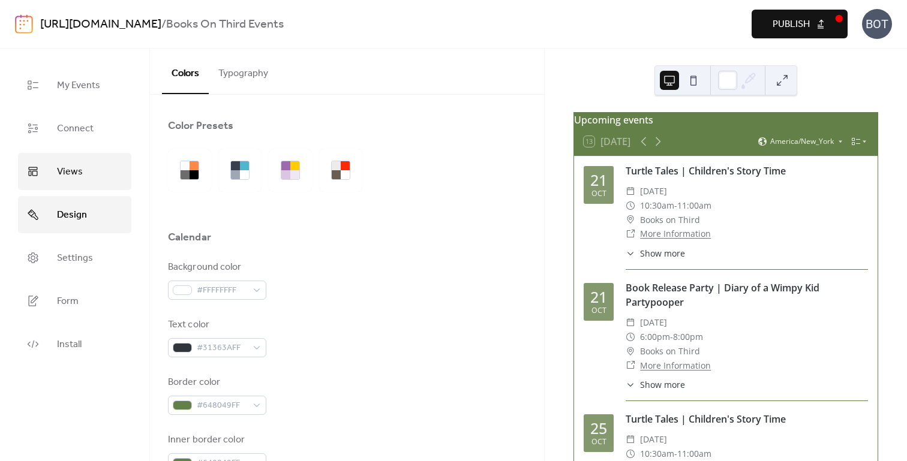
click at [65, 174] on span "Views" at bounding box center [70, 172] width 26 height 19
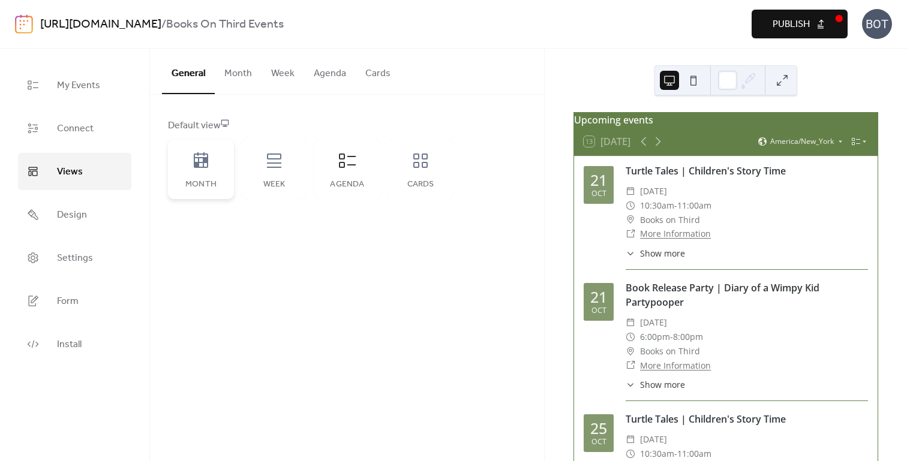
click at [203, 168] on icon at bounding box center [200, 160] width 19 height 19
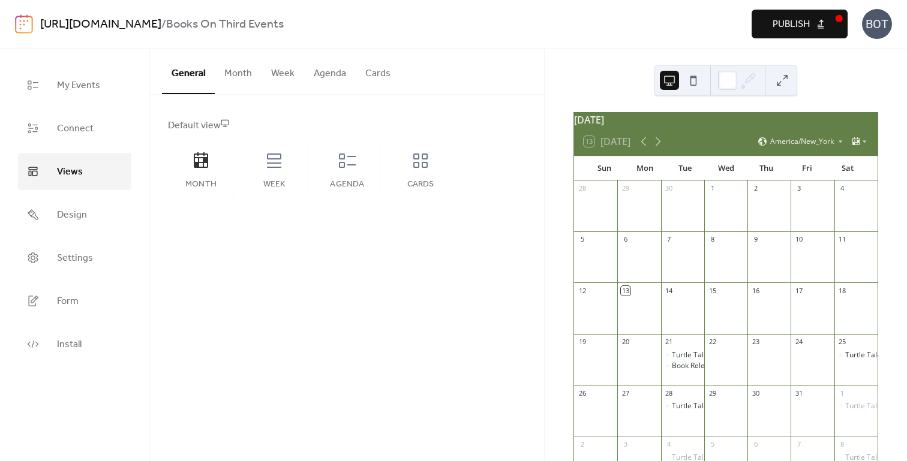
click at [240, 76] on button "Month" at bounding box center [238, 71] width 47 height 44
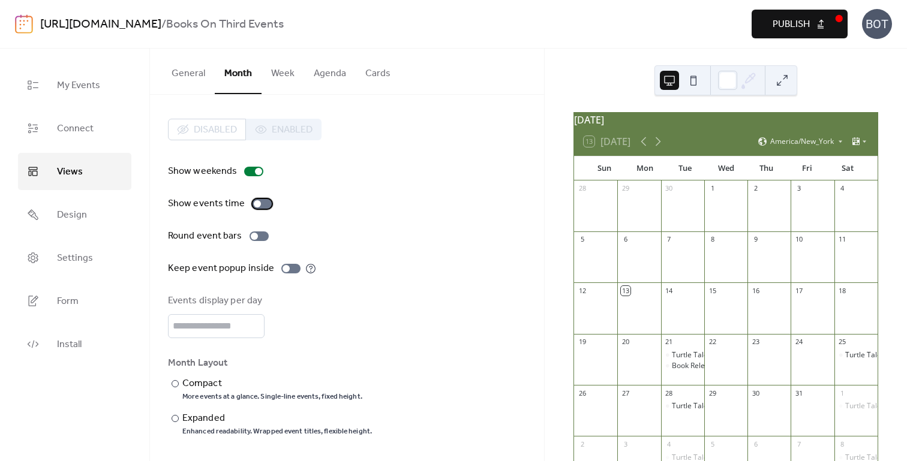
click at [255, 205] on div at bounding box center [257, 203] width 7 height 7
click at [255, 240] on div at bounding box center [258, 236] width 19 height 10
click at [260, 237] on div at bounding box center [263, 236] width 7 height 7
click at [284, 270] on div at bounding box center [285, 268] width 7 height 7
click at [295, 273] on label "Keep event popup inside" at bounding box center [242, 268] width 148 height 14
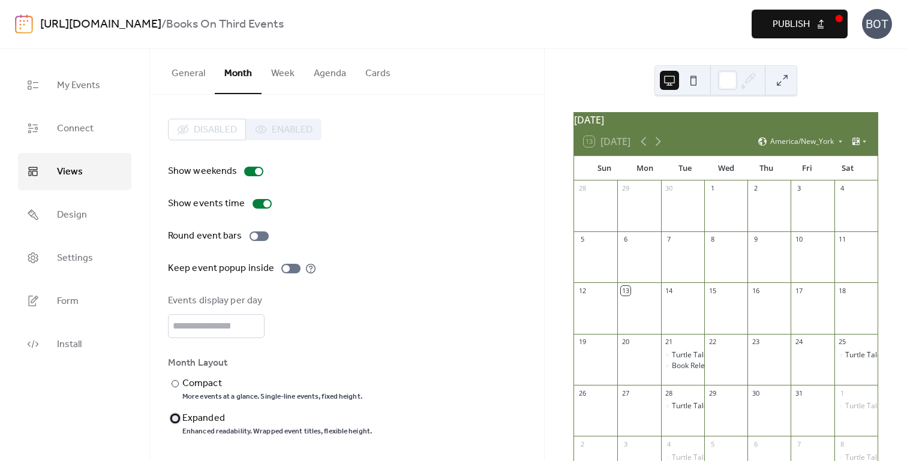
click at [176, 419] on div at bounding box center [175, 418] width 7 height 7
click at [278, 70] on button "Week" at bounding box center [282, 71] width 43 height 44
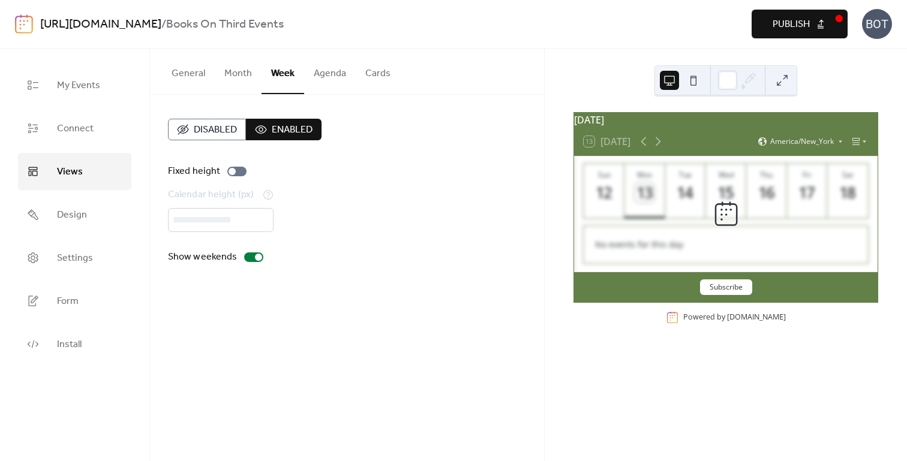
click at [328, 73] on button "Agenda" at bounding box center [330, 71] width 52 height 44
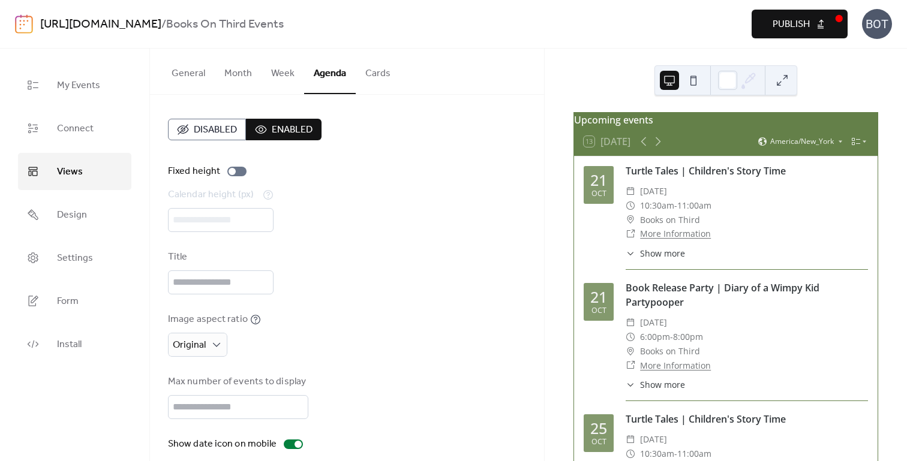
click at [376, 77] on button "Cards" at bounding box center [378, 71] width 44 height 44
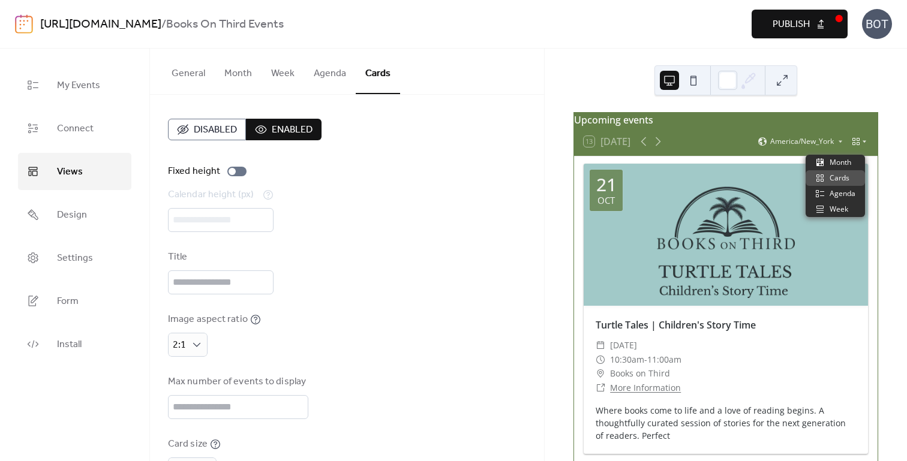
click at [861, 145] on icon at bounding box center [864, 141] width 7 height 7
click at [844, 177] on span "Cards" at bounding box center [839, 178] width 20 height 11
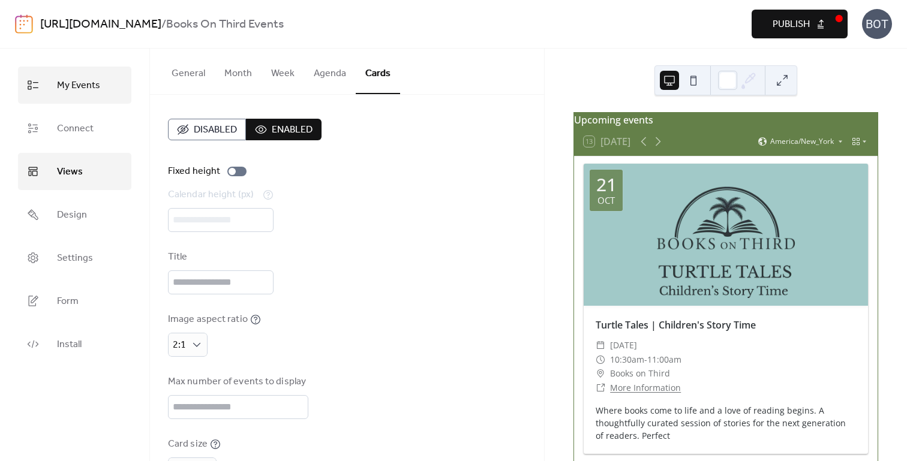
click at [81, 79] on span "My Events" at bounding box center [78, 85] width 43 height 19
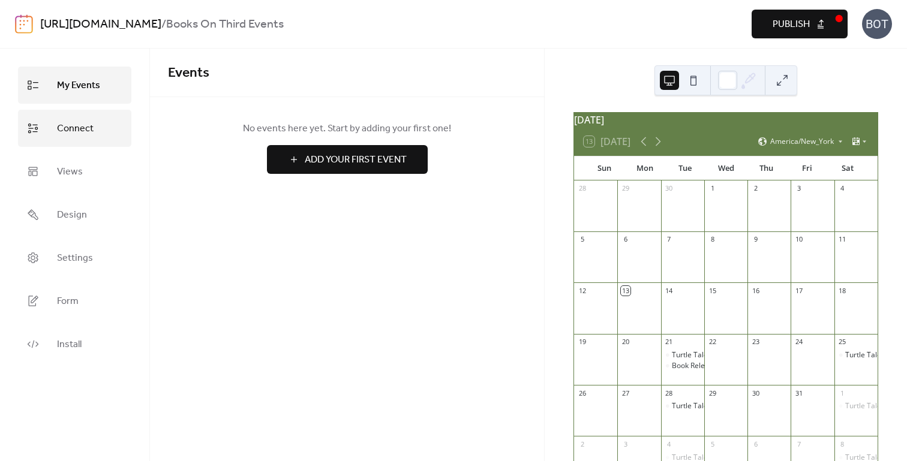
click at [77, 127] on span "Connect" at bounding box center [75, 128] width 37 height 19
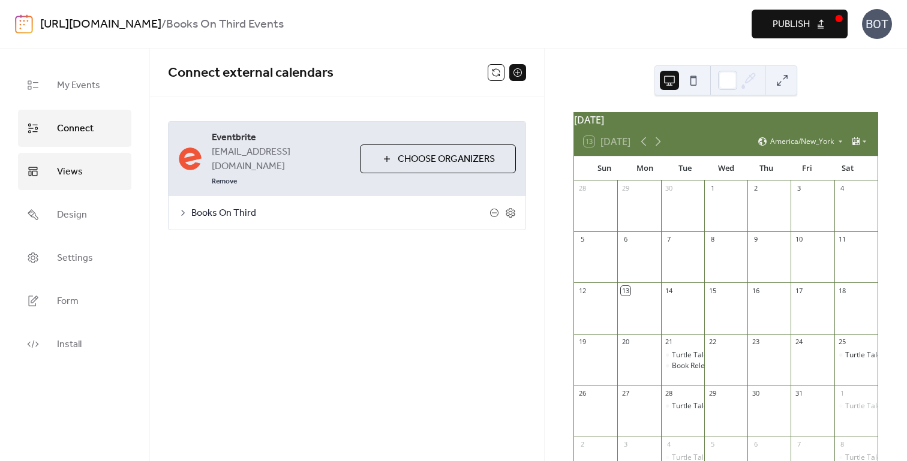
click at [67, 175] on span "Views" at bounding box center [70, 172] width 26 height 19
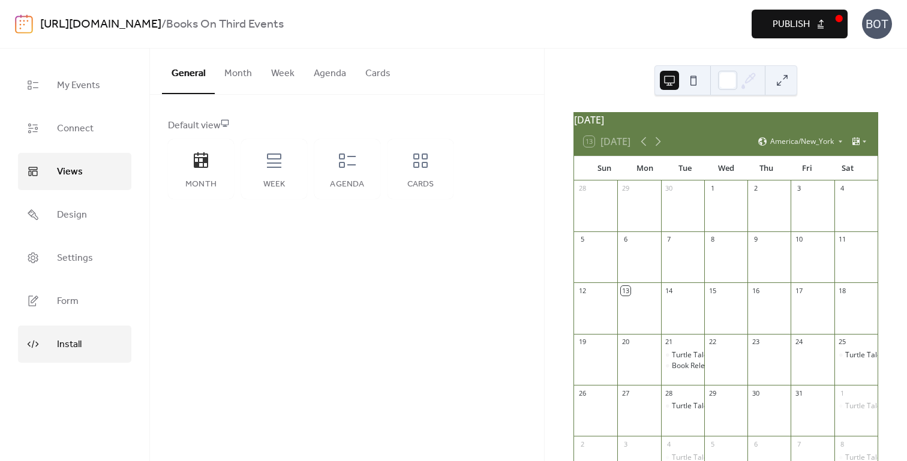
click at [69, 339] on span "Install" at bounding box center [69, 344] width 25 height 19
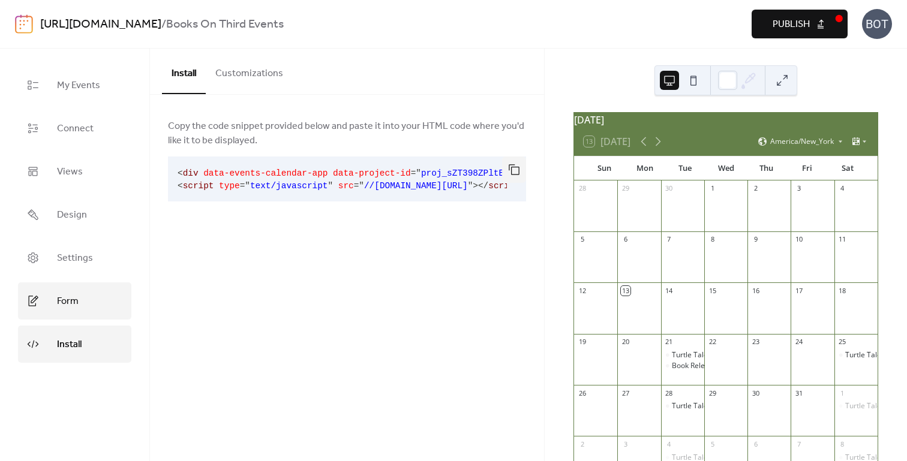
click at [67, 306] on span "Form" at bounding box center [68, 301] width 22 height 19
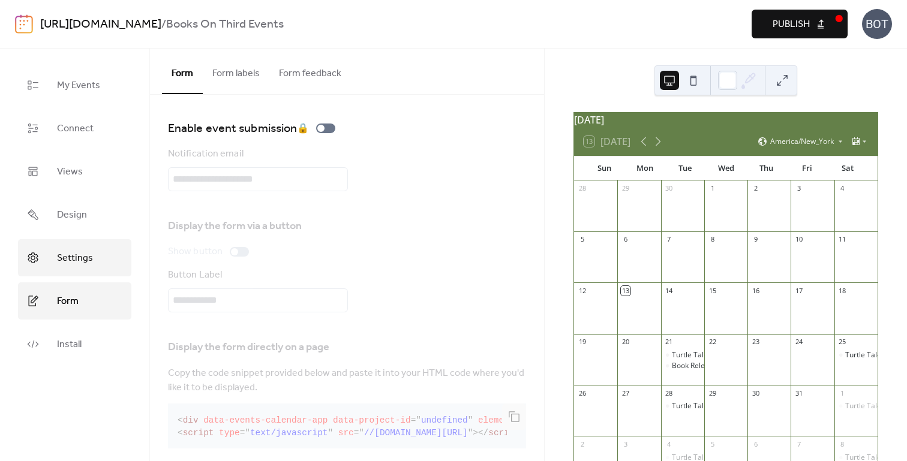
click at [67, 260] on span "Settings" at bounding box center [75, 258] width 36 height 19
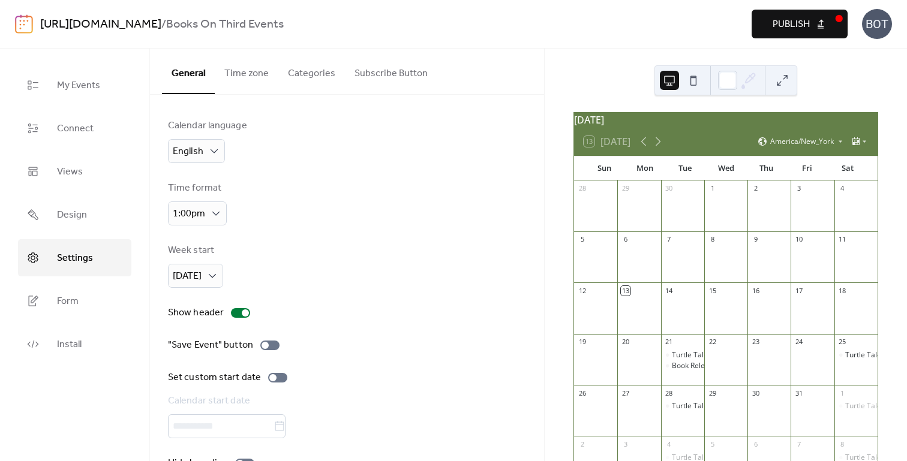
scroll to position [34, 0]
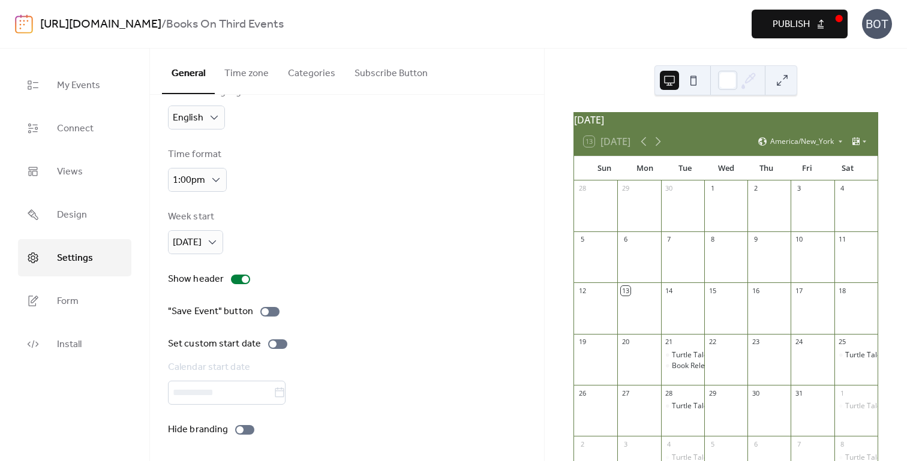
click at [316, 74] on button "Categories" at bounding box center [311, 71] width 67 height 44
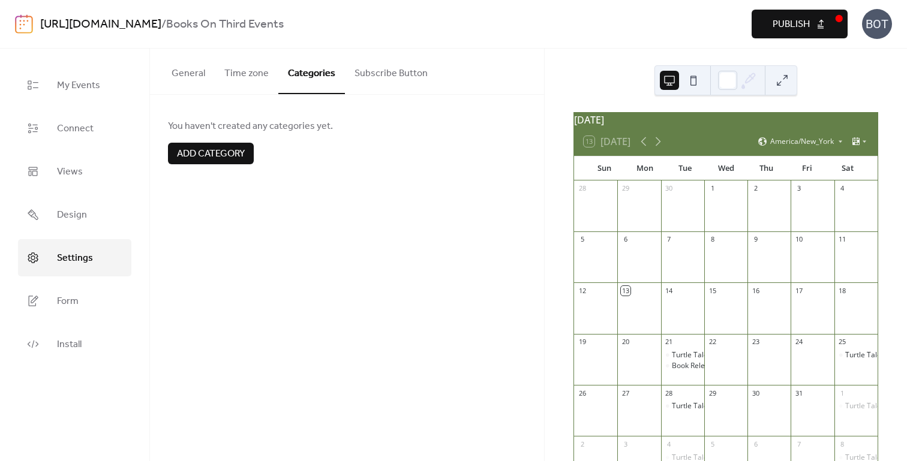
click at [385, 74] on button "Subscribe Button" at bounding box center [391, 71] width 92 height 44
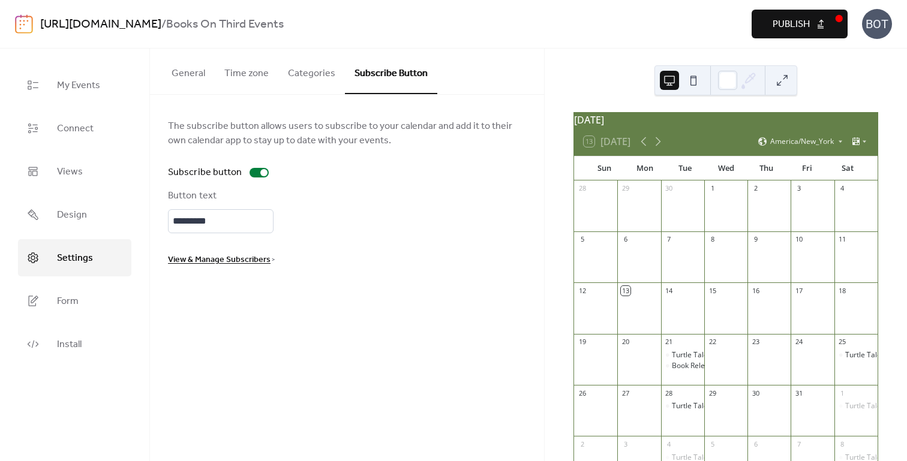
click at [234, 74] on button "Time zone" at bounding box center [247, 71] width 64 height 44
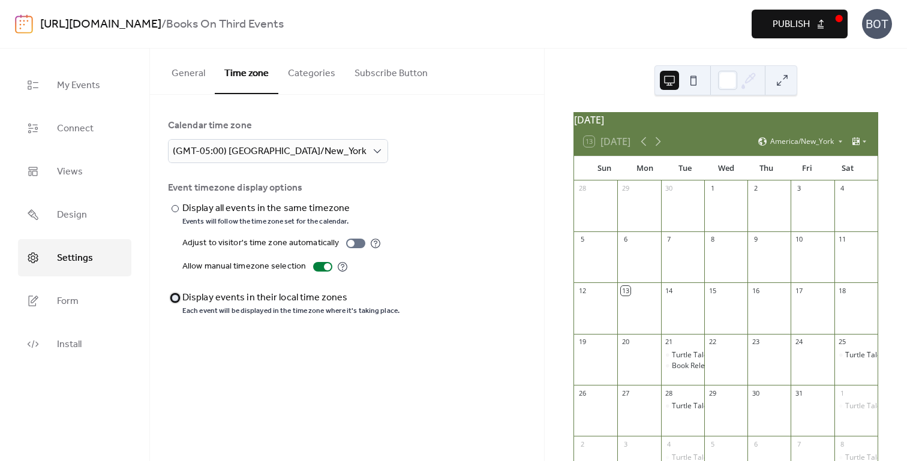
click at [172, 295] on div "​" at bounding box center [174, 298] width 12 height 14
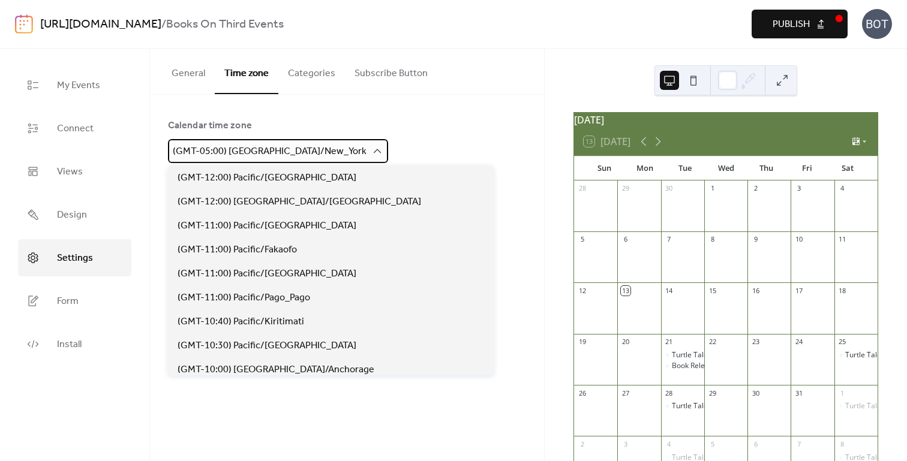
scroll to position [1079, 0]
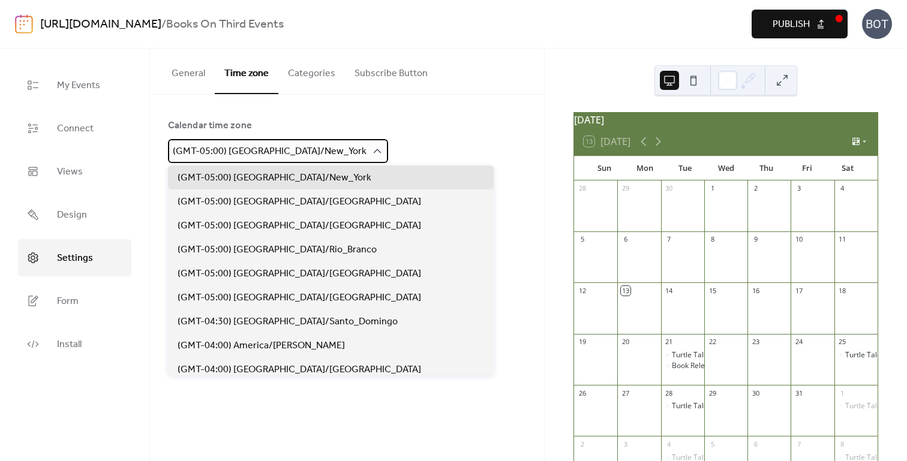
click at [371, 150] on icon at bounding box center [377, 151] width 12 height 12
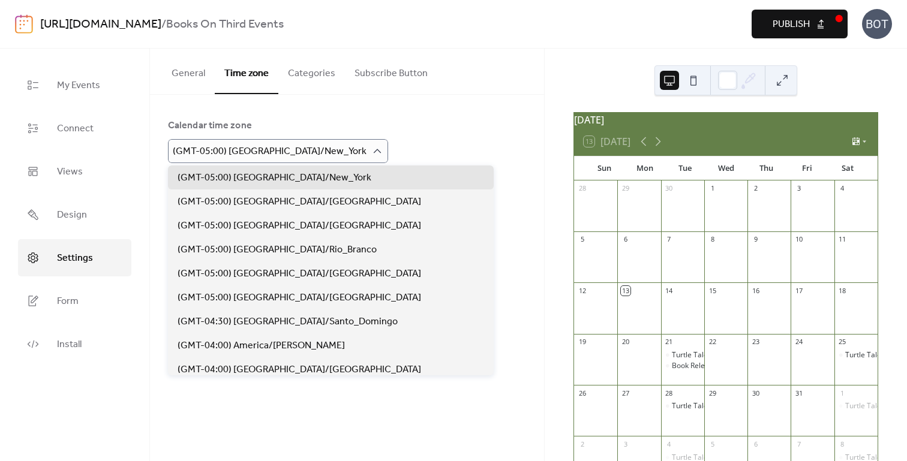
click at [388, 157] on div "Calendar time zone (GMT-05:00) [GEOGRAPHIC_DATA]/New_York" at bounding box center [347, 141] width 358 height 44
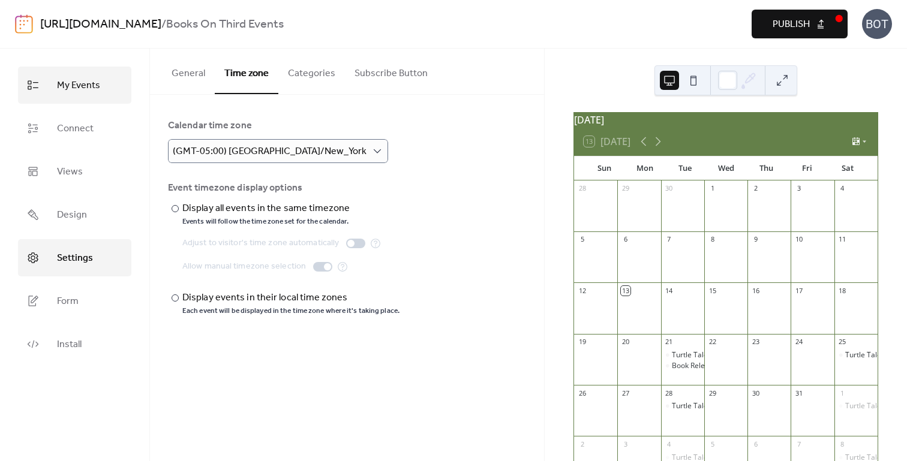
click at [70, 86] on span "My Events" at bounding box center [78, 85] width 43 height 19
